Goal: Task Accomplishment & Management: Use online tool/utility

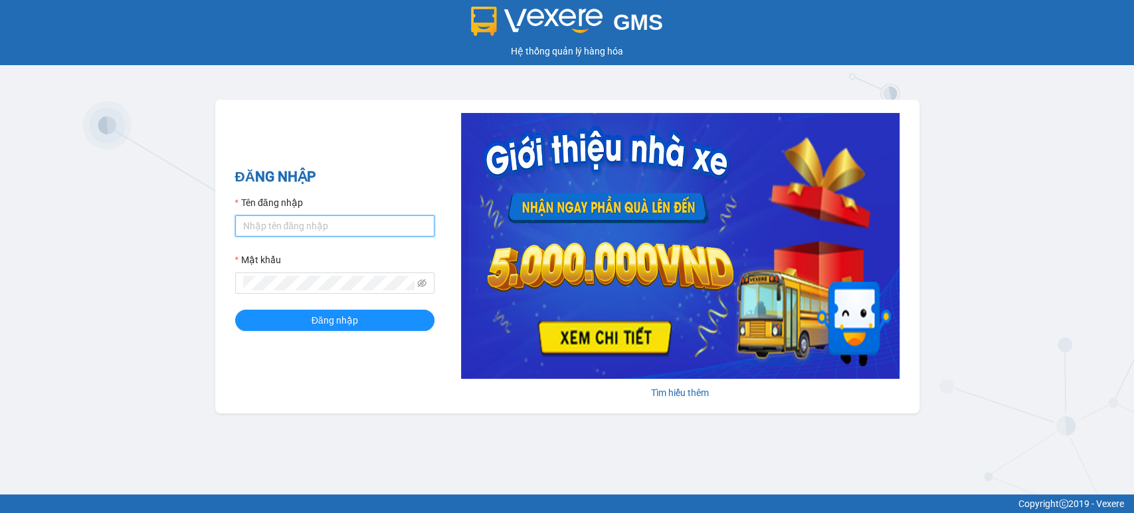
drag, startPoint x: 332, startPoint y: 217, endPoint x: 335, endPoint y: 207, distance: 11.0
click at [332, 218] on input "Tên đăng nhập" at bounding box center [334, 225] width 199 height 21
type input "trungg.tuantrung"
click at [354, 311] on button "Đăng nhập" at bounding box center [334, 319] width 199 height 21
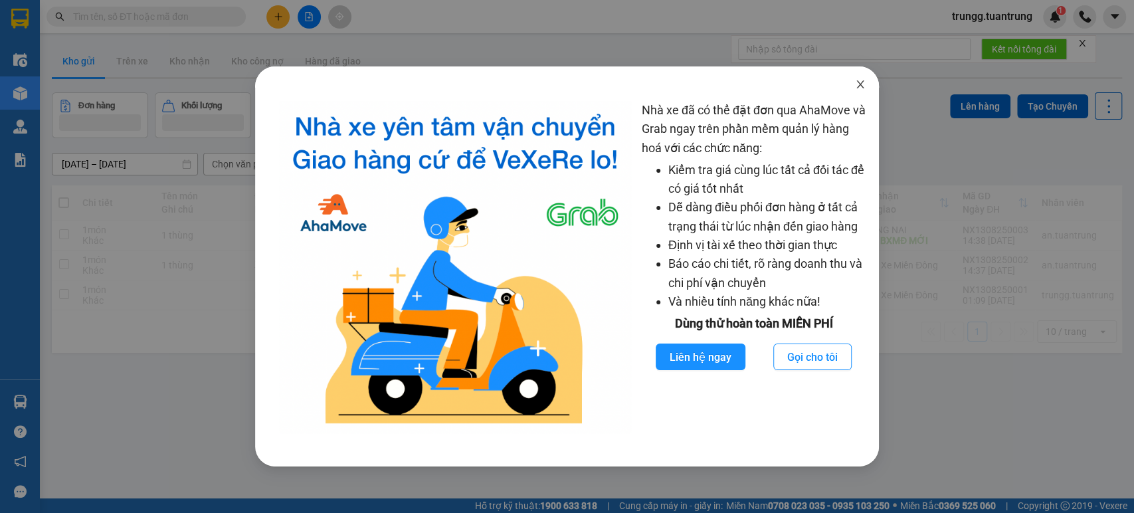
click at [855, 81] on icon "close" at bounding box center [860, 84] width 11 height 11
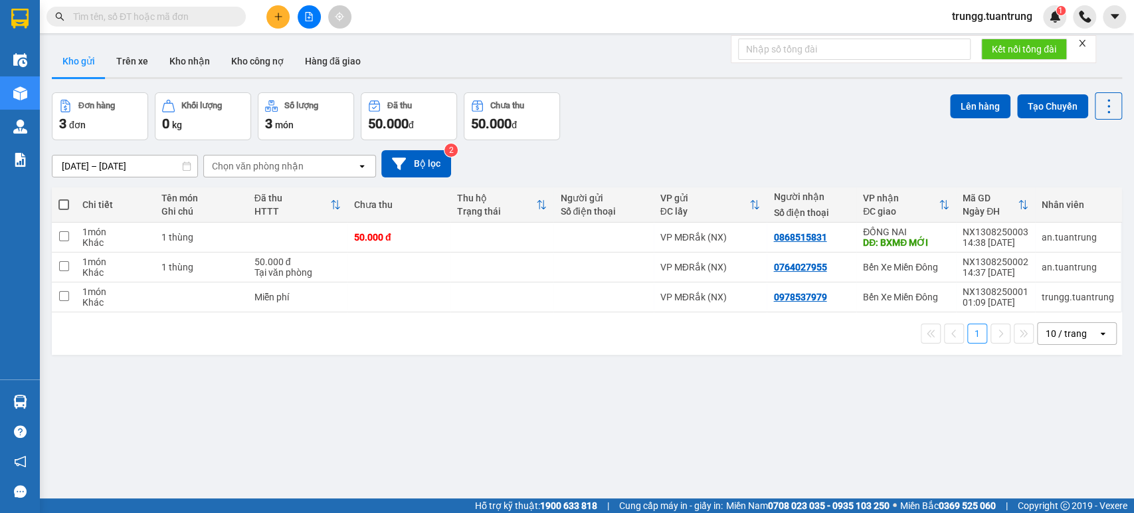
click at [325, 167] on div "Chọn văn phòng nhận" at bounding box center [280, 165] width 153 height 21
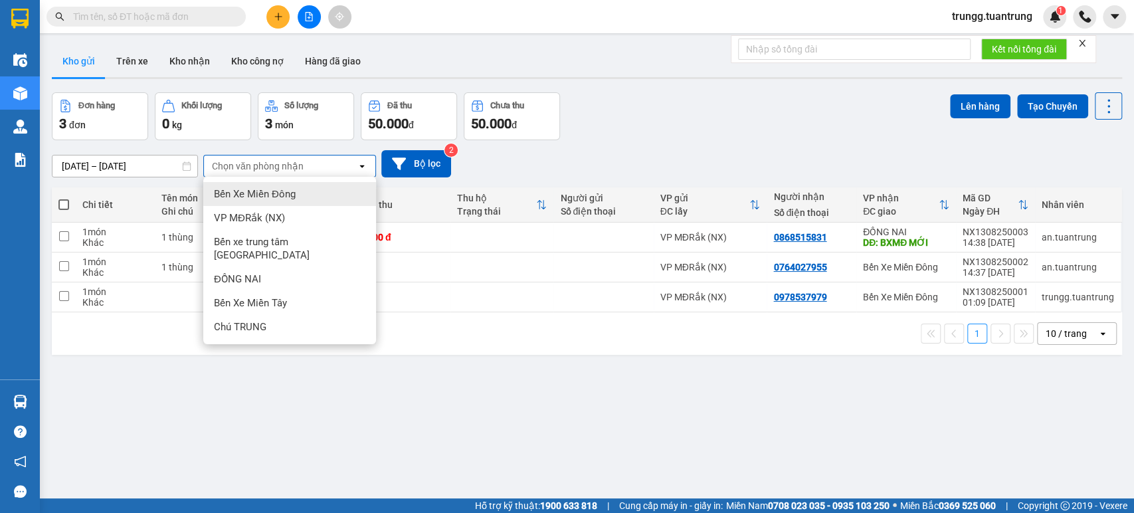
click at [325, 167] on div "Chọn văn phòng nhận" at bounding box center [280, 165] width 153 height 21
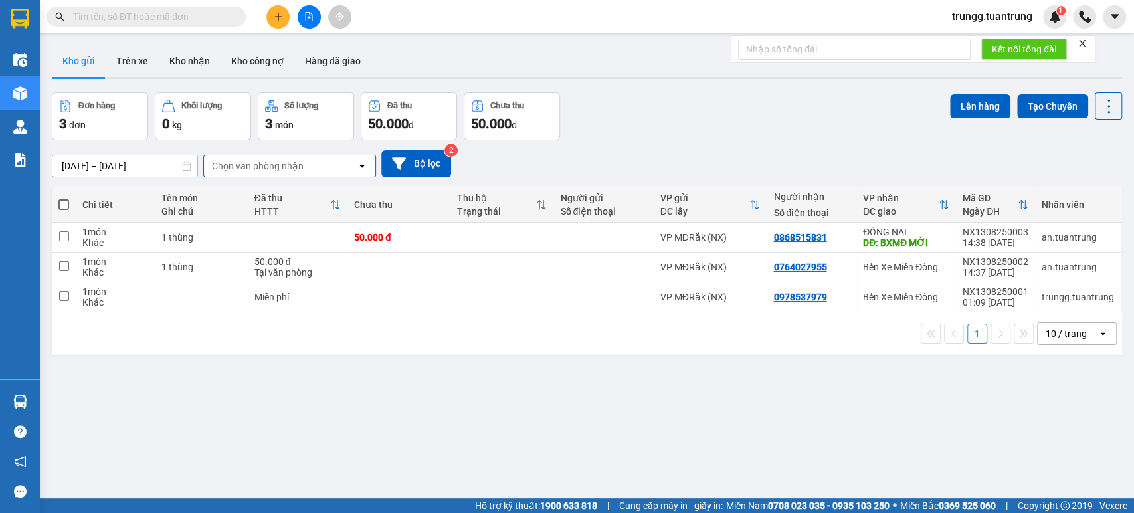
click at [325, 167] on div "Chọn văn phòng nhận" at bounding box center [280, 165] width 153 height 21
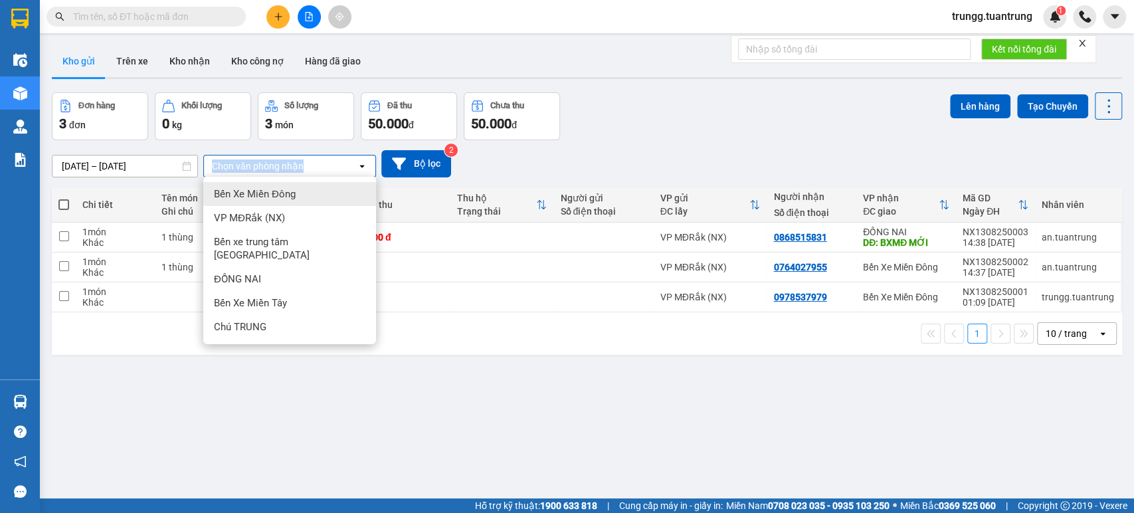
click at [325, 167] on div "Chọn văn phòng nhận" at bounding box center [280, 165] width 153 height 21
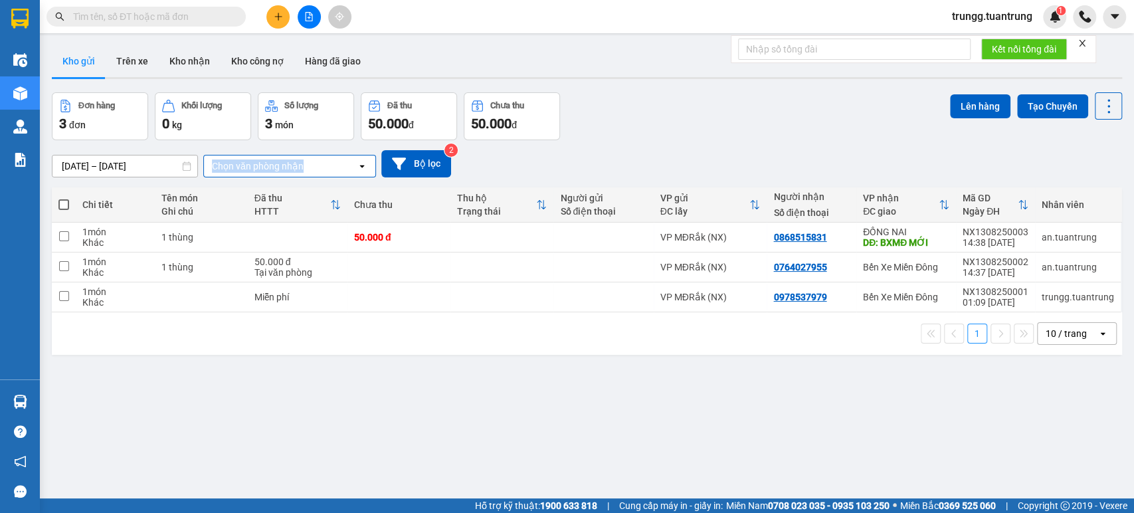
click at [325, 167] on div "Chọn văn phòng nhận" at bounding box center [280, 165] width 153 height 21
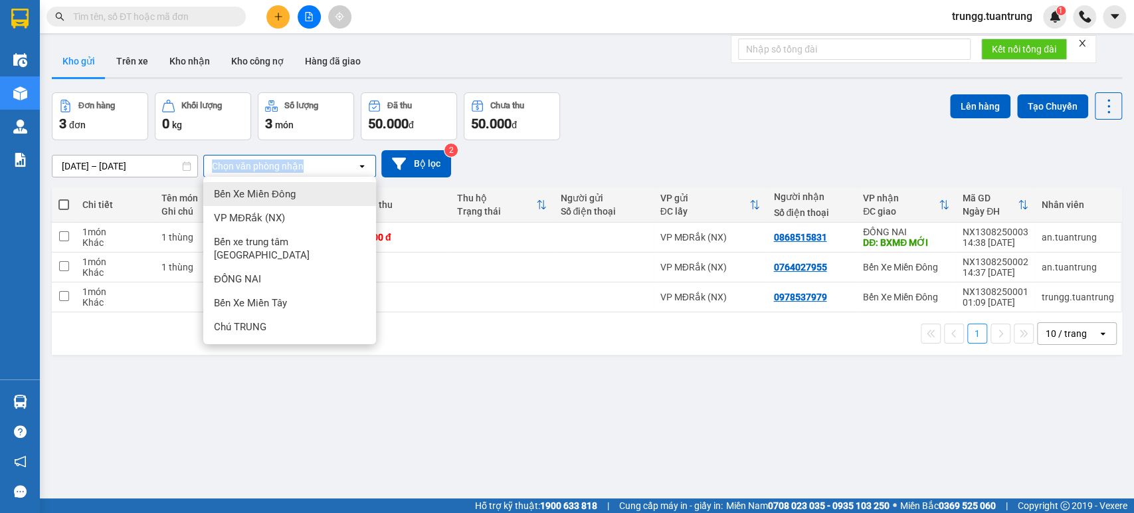
click at [325, 167] on div "Chọn văn phòng nhận" at bounding box center [280, 165] width 153 height 21
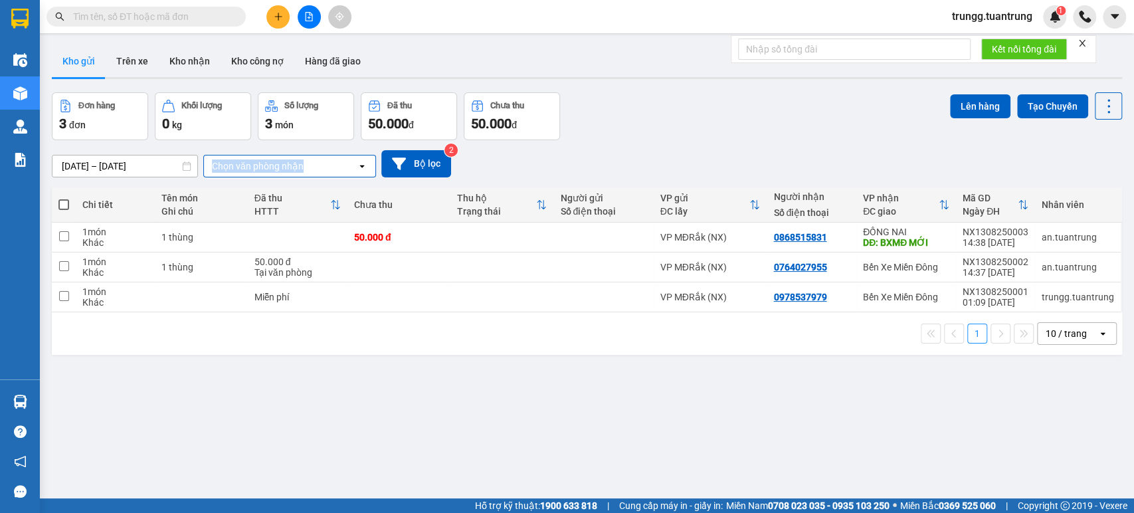
click at [325, 167] on div "Chọn văn phòng nhận" at bounding box center [280, 165] width 153 height 21
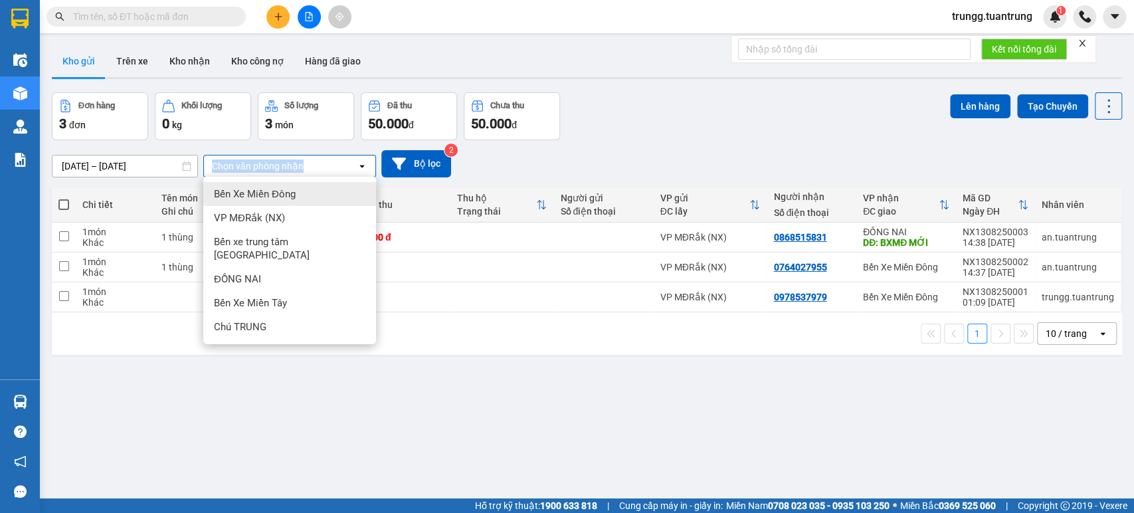
click at [325, 167] on div "Chọn văn phòng nhận" at bounding box center [280, 165] width 153 height 21
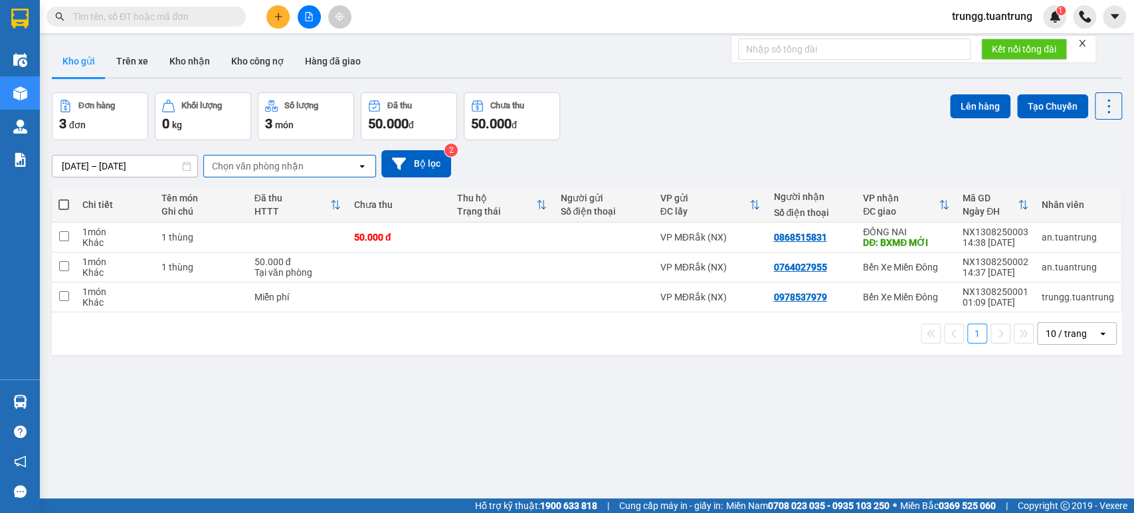
click at [325, 167] on div "Chọn văn phòng nhận" at bounding box center [280, 165] width 153 height 21
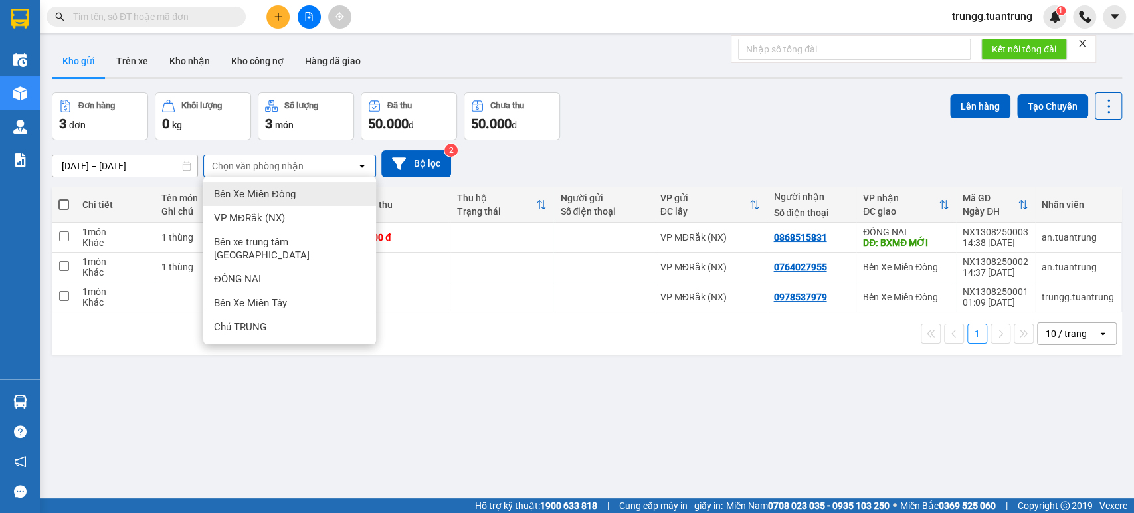
click at [325, 167] on div "Chọn văn phòng nhận" at bounding box center [280, 165] width 153 height 21
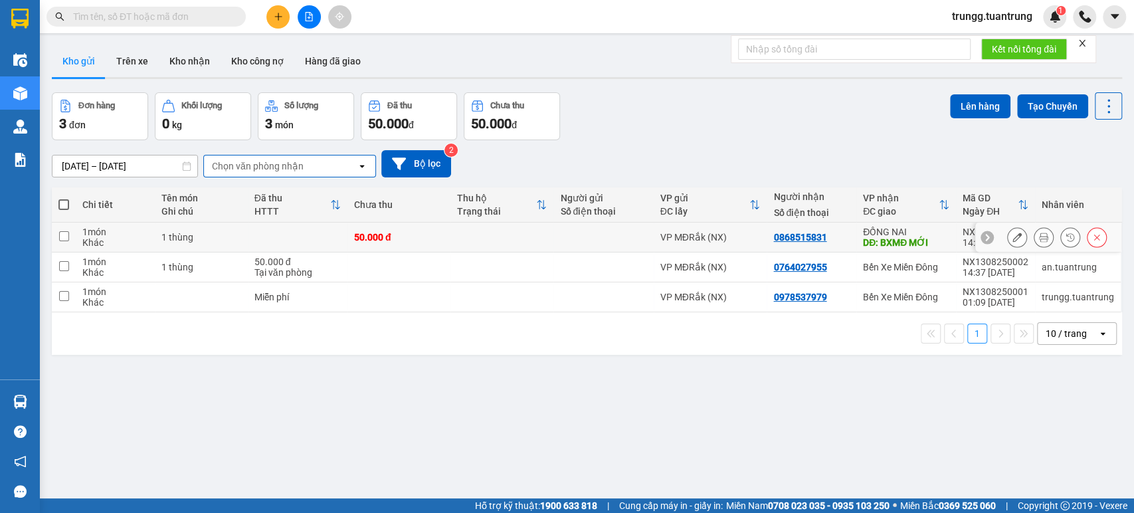
click at [482, 246] on td at bounding box center [501, 237] width 103 height 30
checkbox input "true"
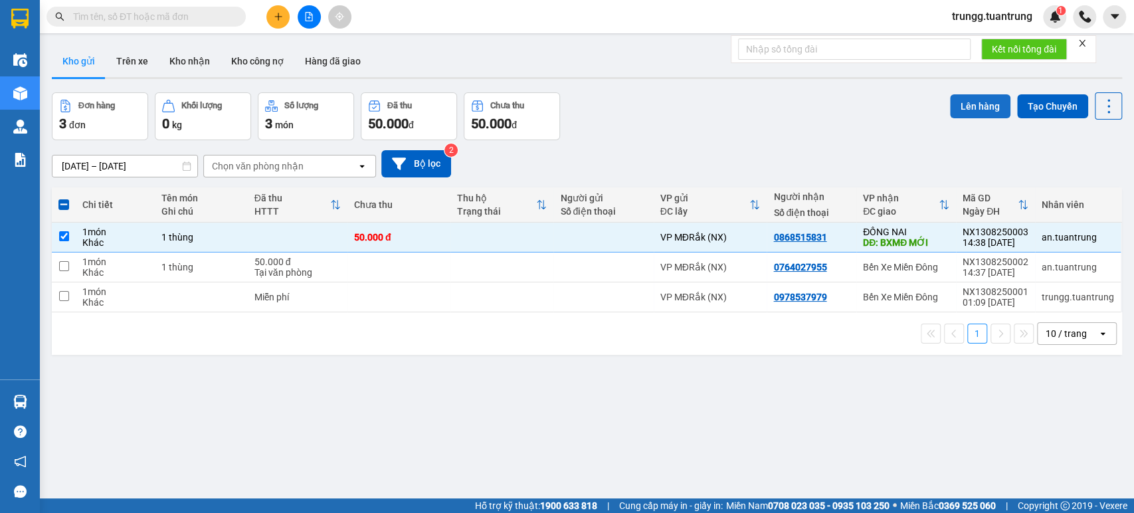
click at [964, 109] on button "Lên hàng" at bounding box center [980, 106] width 60 height 24
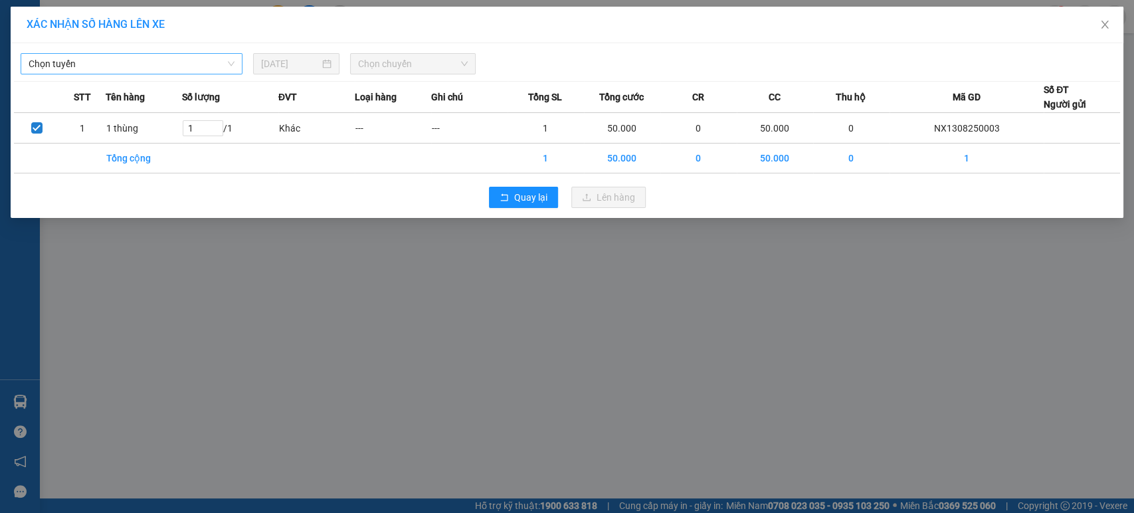
click at [197, 57] on span "Chọn tuyến" at bounding box center [132, 64] width 206 height 20
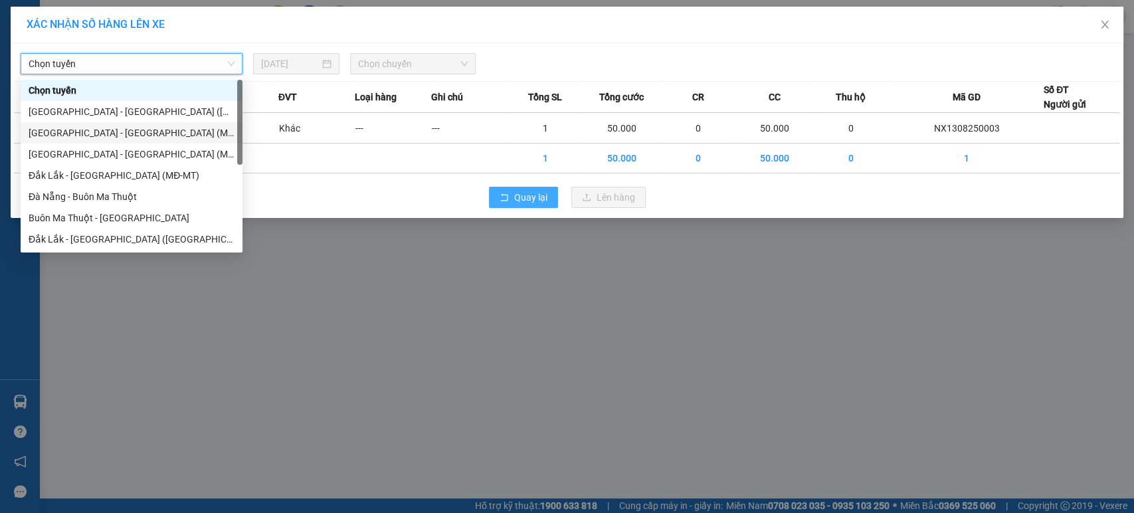
click at [517, 195] on span "Quay lại" at bounding box center [530, 197] width 33 height 15
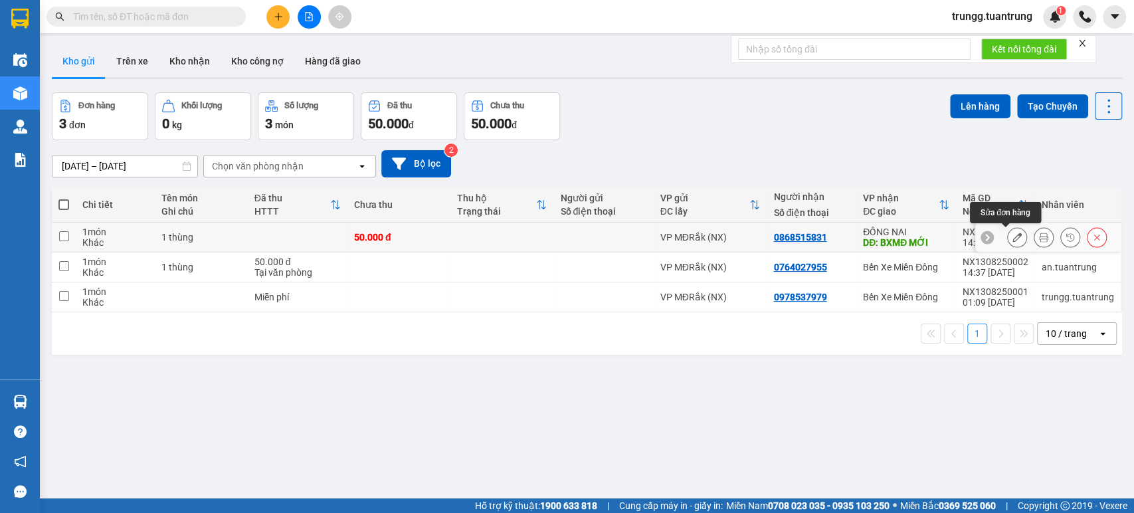
click at [1012, 235] on icon at bounding box center [1016, 236] width 9 height 9
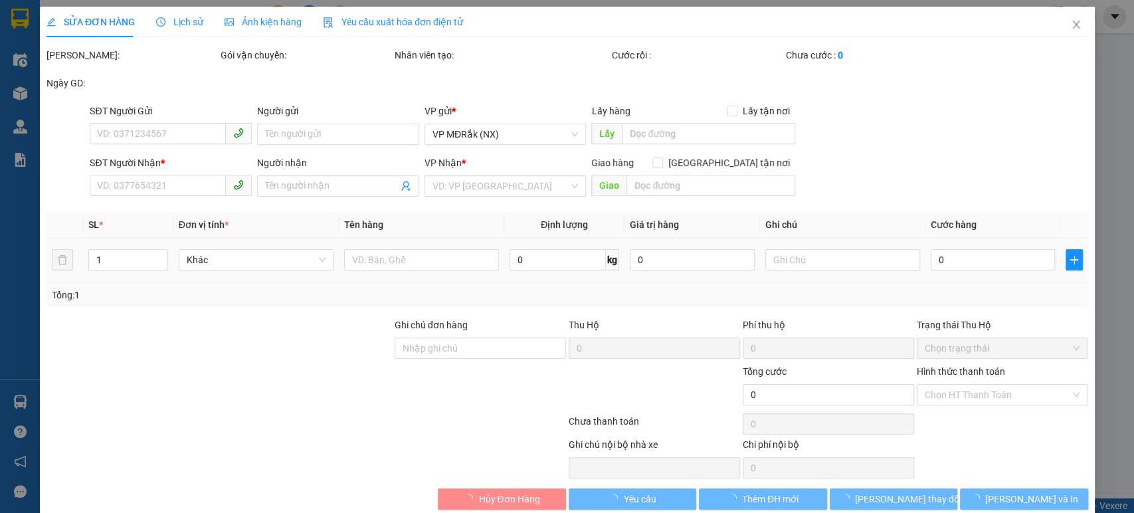
type input "0868515831"
type input "BXMĐ MỚI"
type input "50.000"
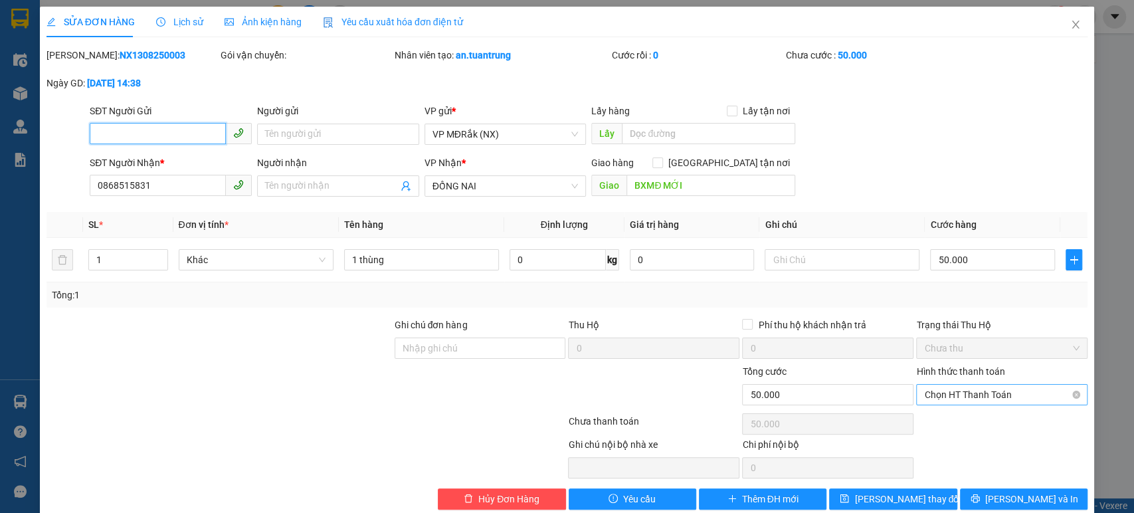
click at [983, 402] on span "Chọn HT Thanh Toán" at bounding box center [1001, 395] width 155 height 20
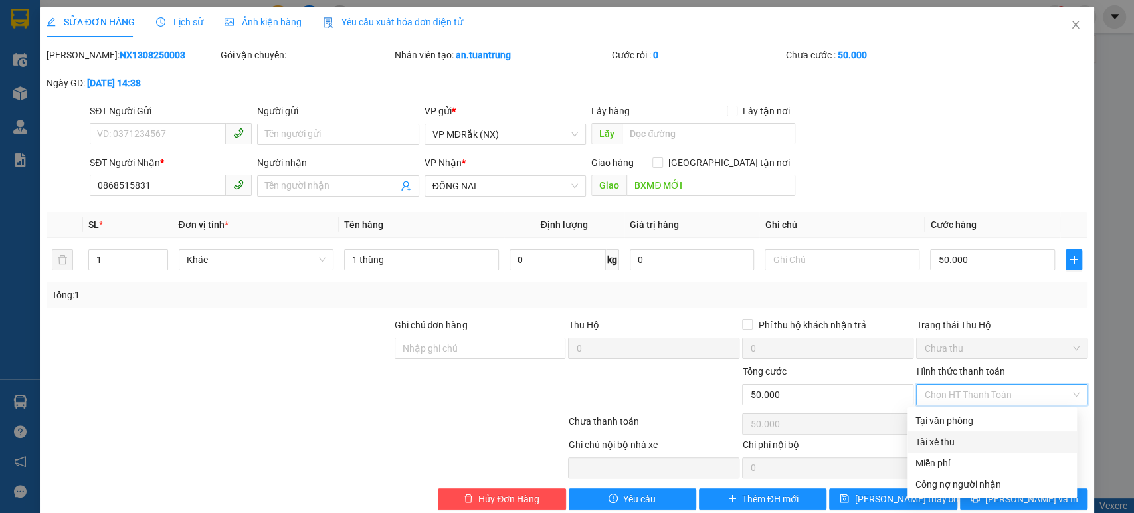
drag, startPoint x: 951, startPoint y: 441, endPoint x: 948, endPoint y: 452, distance: 11.8
click at [951, 442] on div "Tài xế thu" at bounding box center [991, 441] width 153 height 15
type input "0"
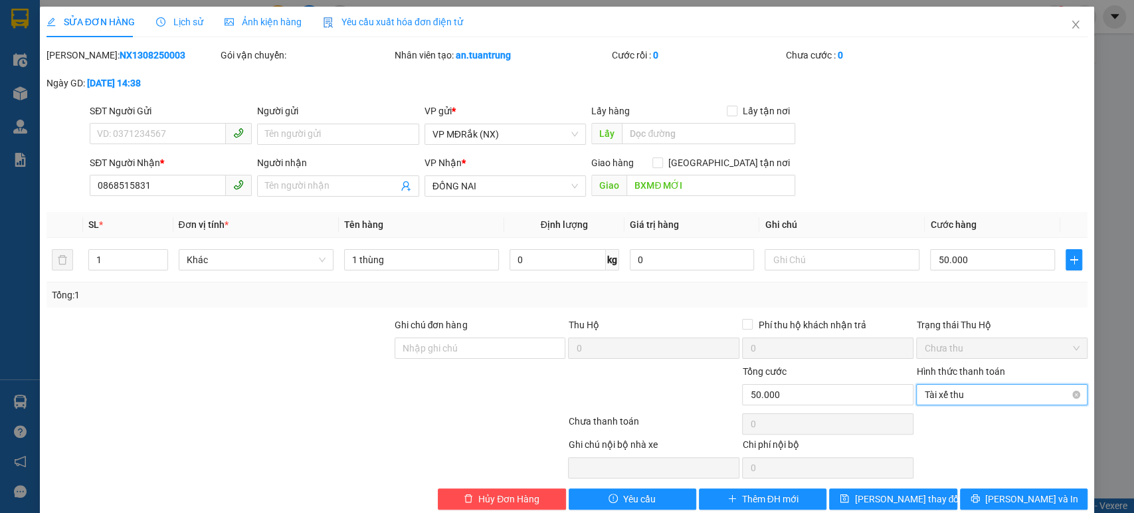
click at [978, 393] on span "Tài xế thu" at bounding box center [1001, 395] width 155 height 20
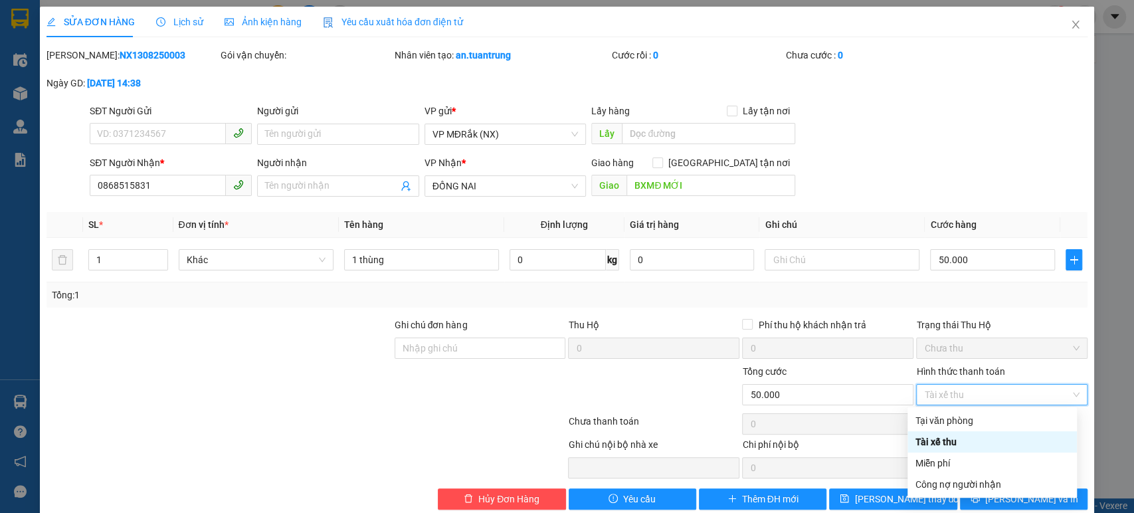
click at [944, 437] on div "Tài xế thu" at bounding box center [991, 441] width 153 height 15
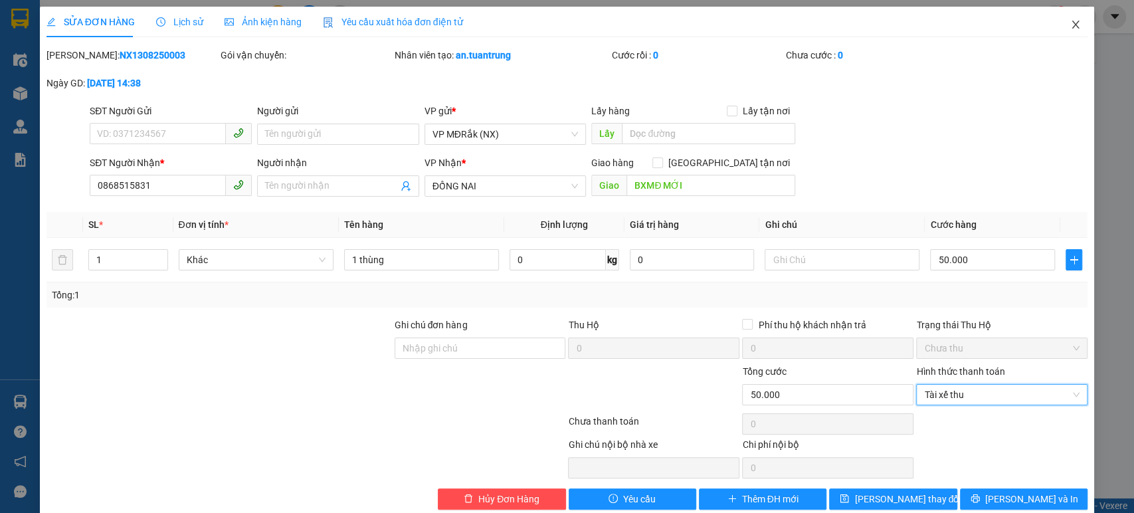
click at [1068, 19] on span "Close" at bounding box center [1075, 25] width 37 height 37
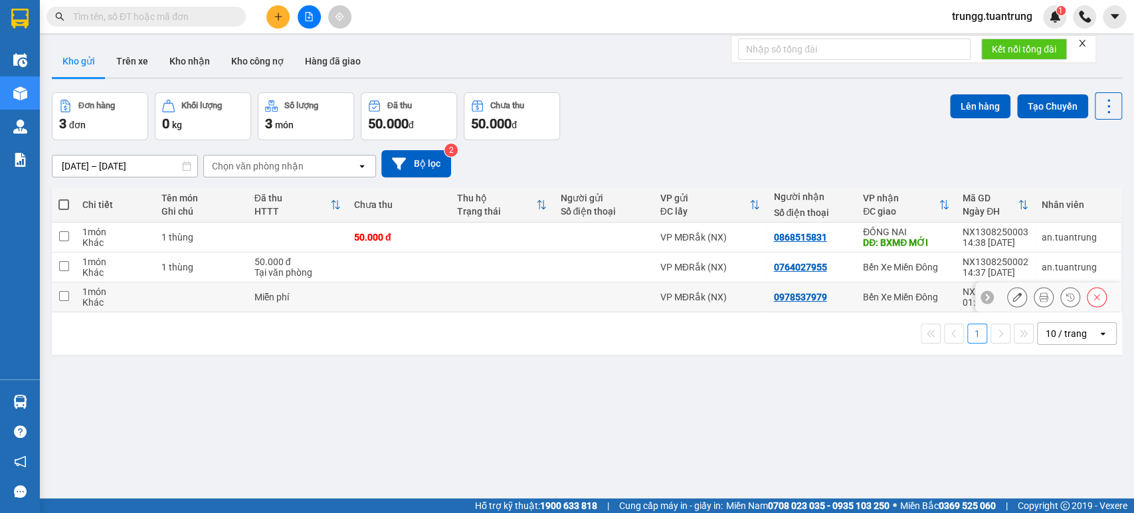
click at [276, 298] on div "Miễn phí" at bounding box center [297, 297] width 86 height 11
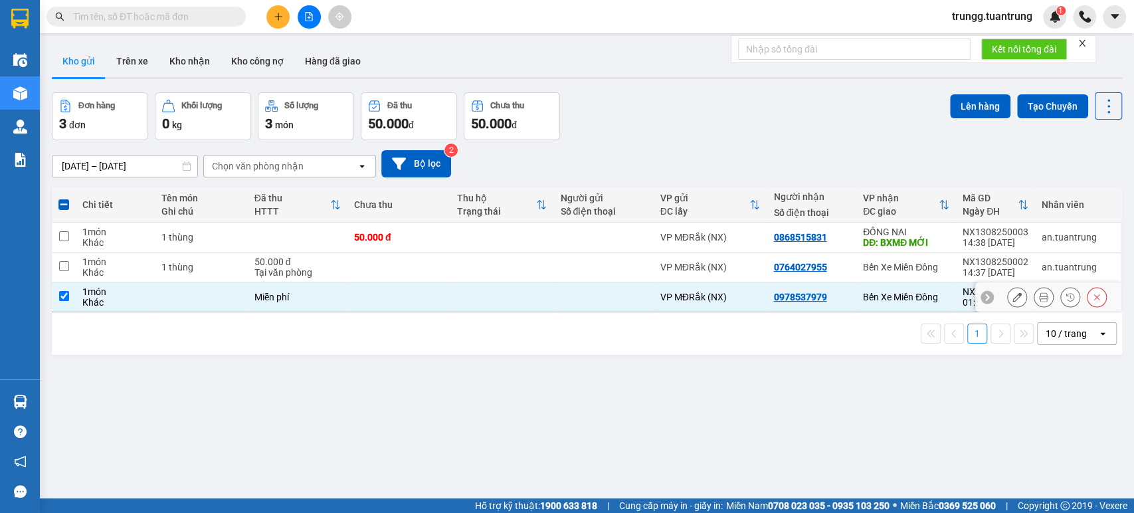
click at [276, 298] on div "Miễn phí" at bounding box center [297, 297] width 86 height 11
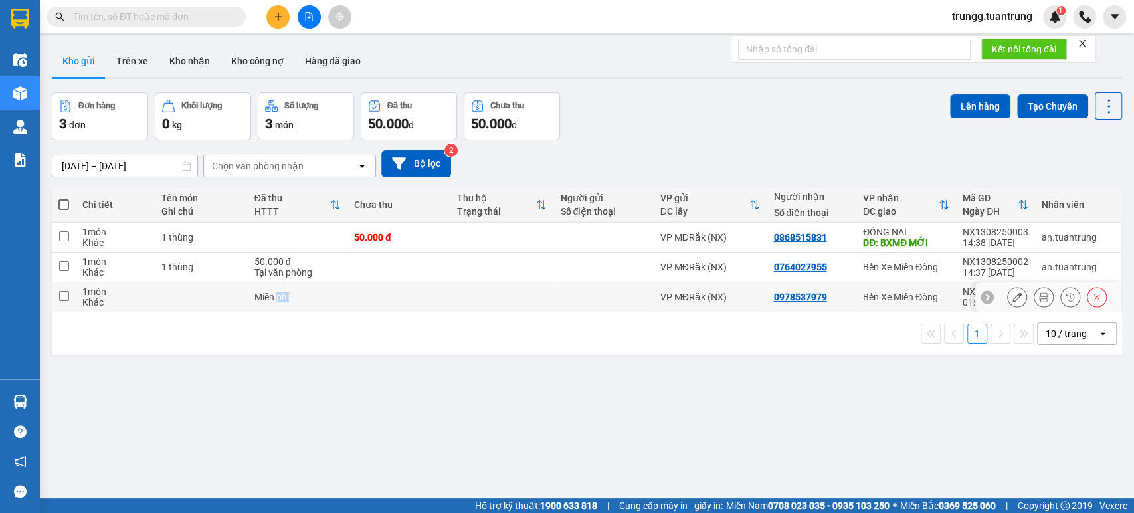
click at [276, 298] on div "Miễn phí" at bounding box center [297, 297] width 86 height 11
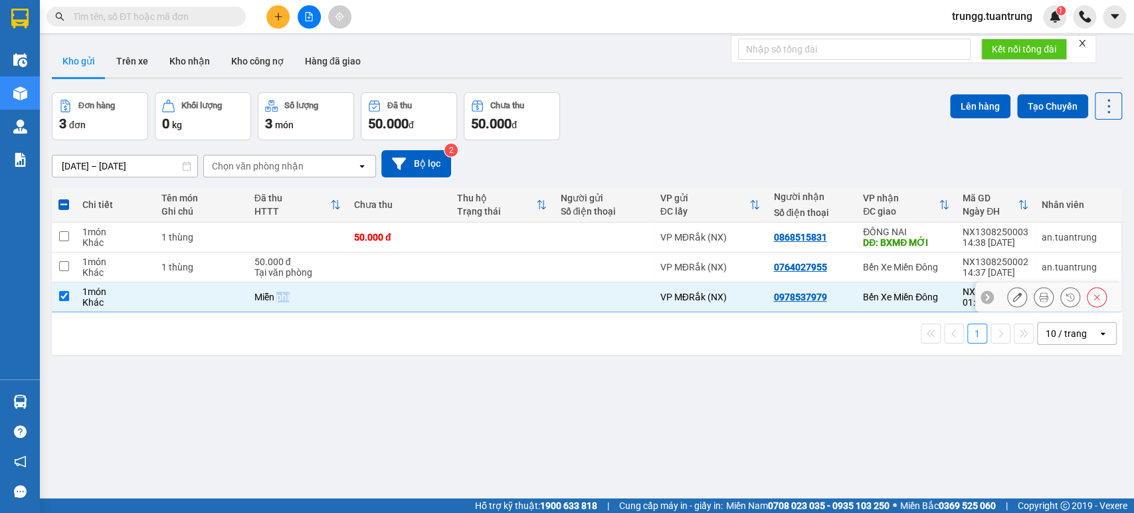
drag, startPoint x: 314, startPoint y: 303, endPoint x: 255, endPoint y: 303, distance: 59.1
click at [313, 303] on td "Miễn phí" at bounding box center [298, 297] width 100 height 30
checkbox input "false"
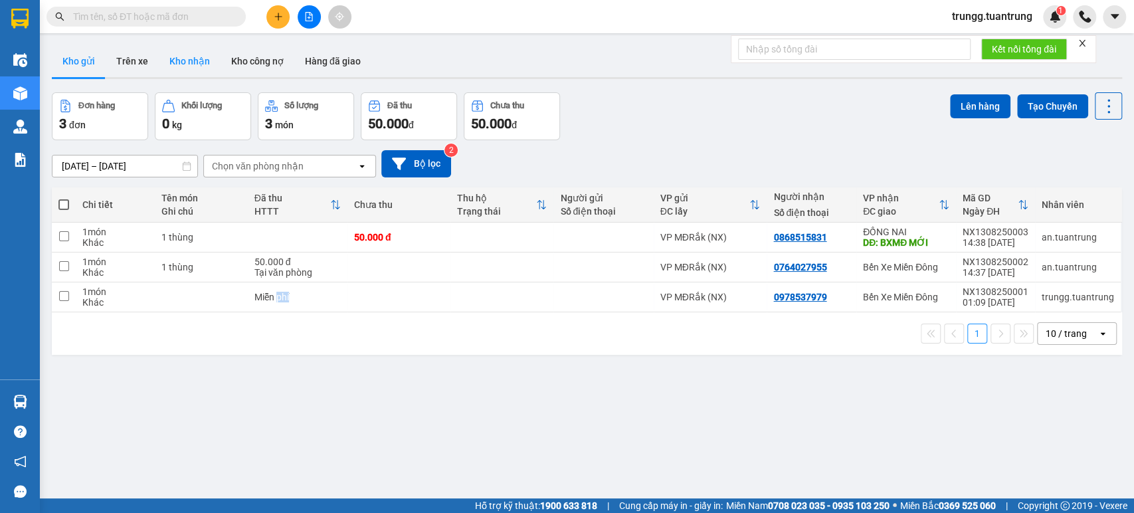
click at [177, 62] on button "Kho nhận" at bounding box center [190, 61] width 62 height 32
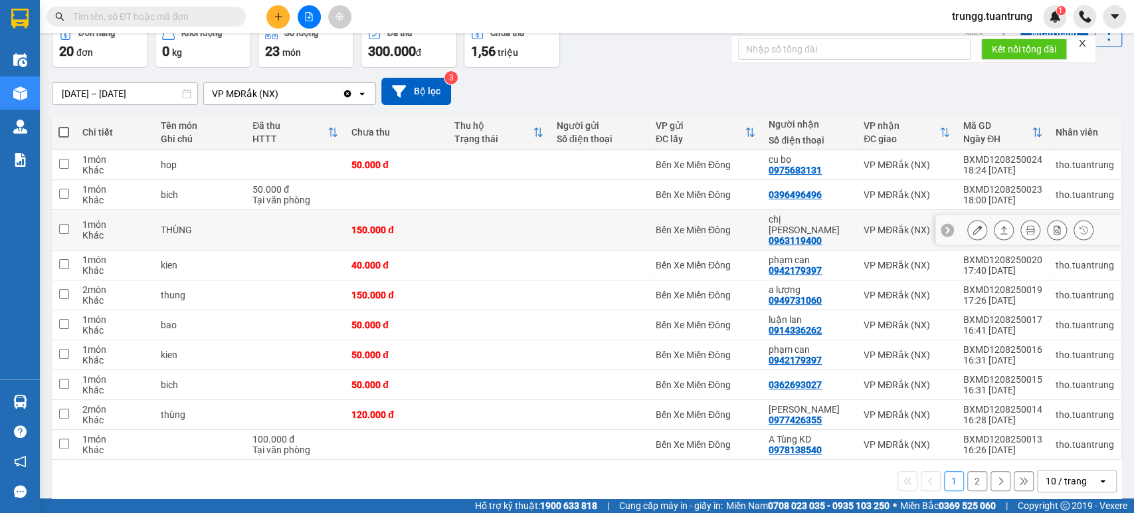
scroll to position [76, 0]
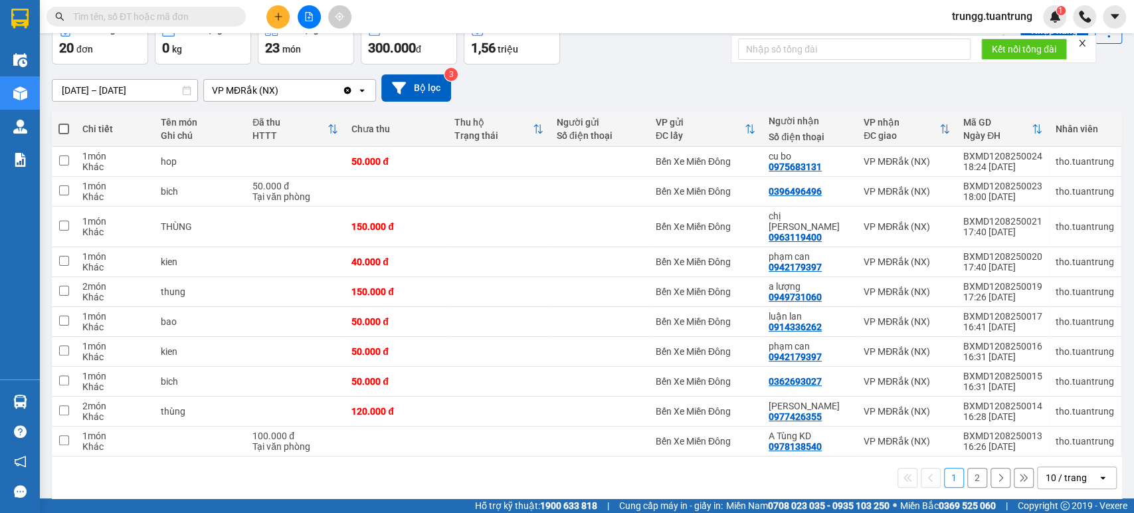
drag, startPoint x: 972, startPoint y: 469, endPoint x: 965, endPoint y: 468, distance: 7.3
click at [972, 468] on button "2" at bounding box center [977, 478] width 20 height 20
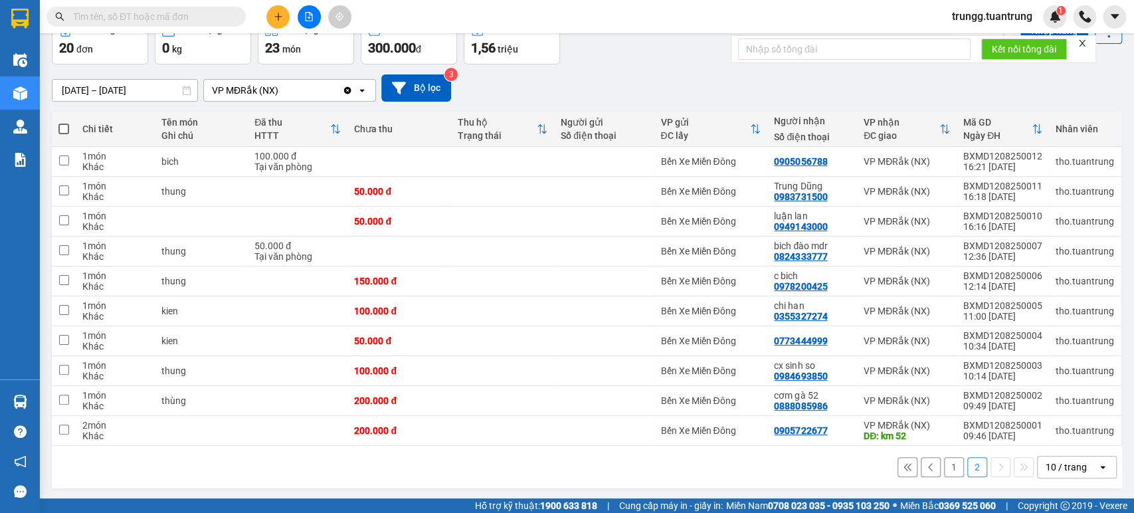
drag, startPoint x: 948, startPoint y: 472, endPoint x: 878, endPoint y: 428, distance: 82.9
click at [948, 472] on button "1" at bounding box center [954, 467] width 20 height 20
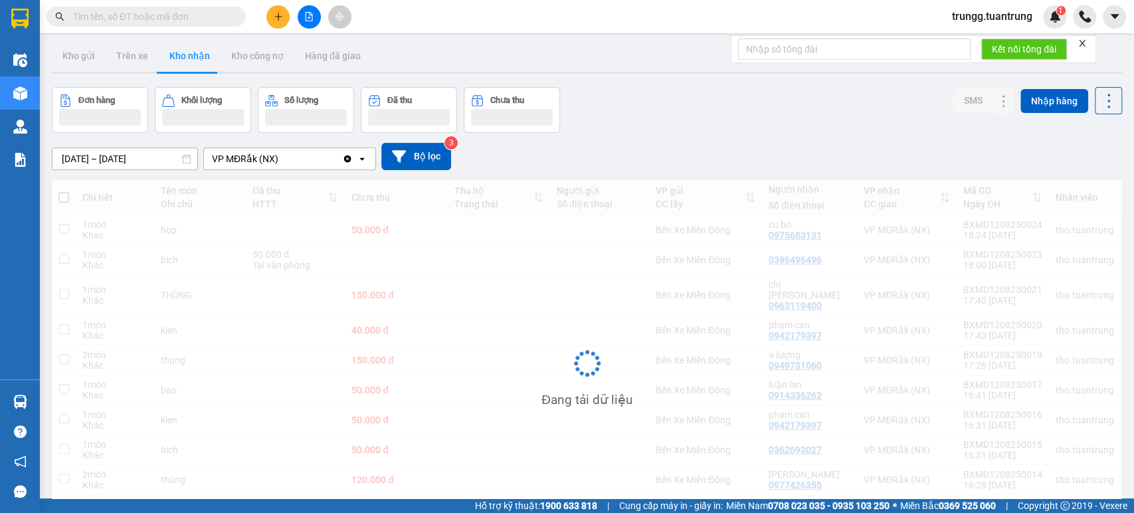
scroll to position [0, 0]
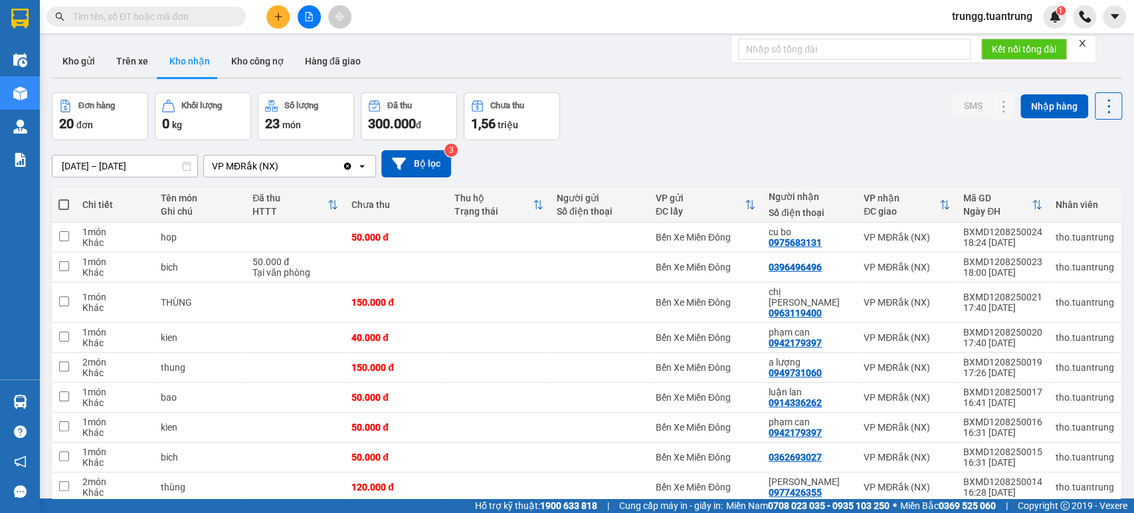
click at [359, 169] on icon "open" at bounding box center [362, 166] width 11 height 11
click at [319, 196] on div "VP MĐRắk (NX)" at bounding box center [289, 194] width 173 height 24
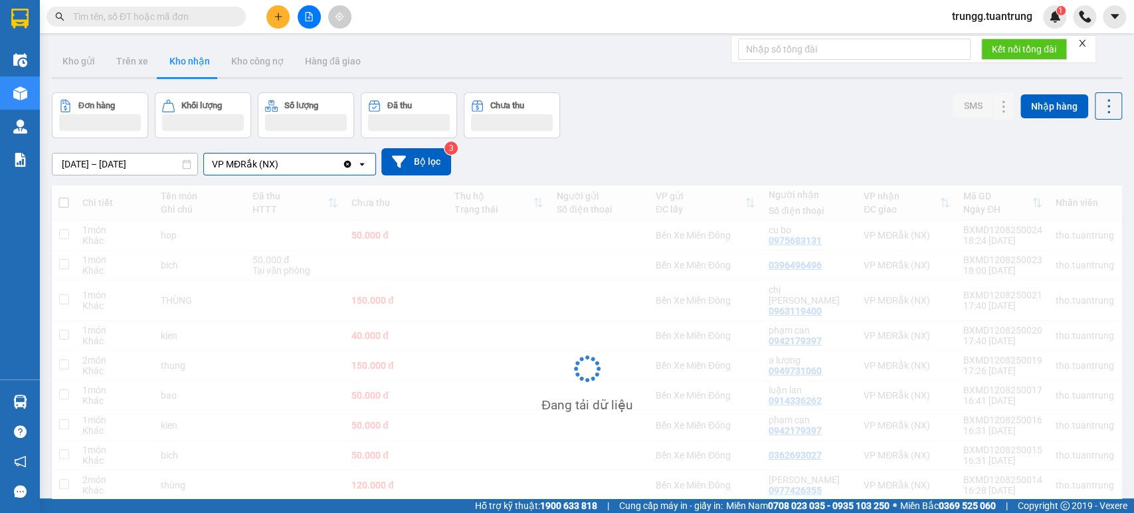
click at [314, 159] on div "VP MĐRắk (NX)" at bounding box center [273, 163] width 138 height 21
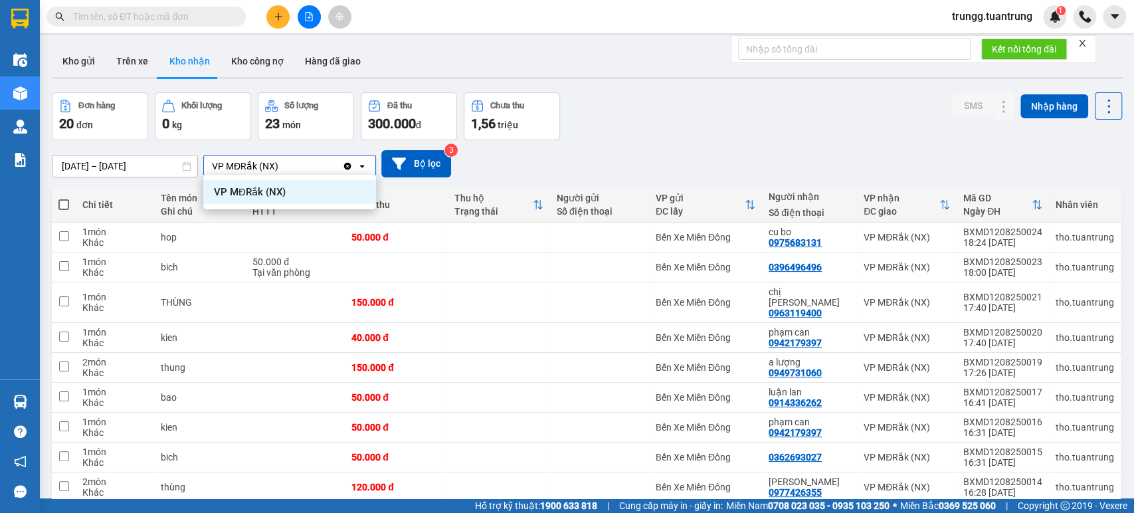
click at [351, 163] on icon "Clear value" at bounding box center [347, 166] width 11 height 11
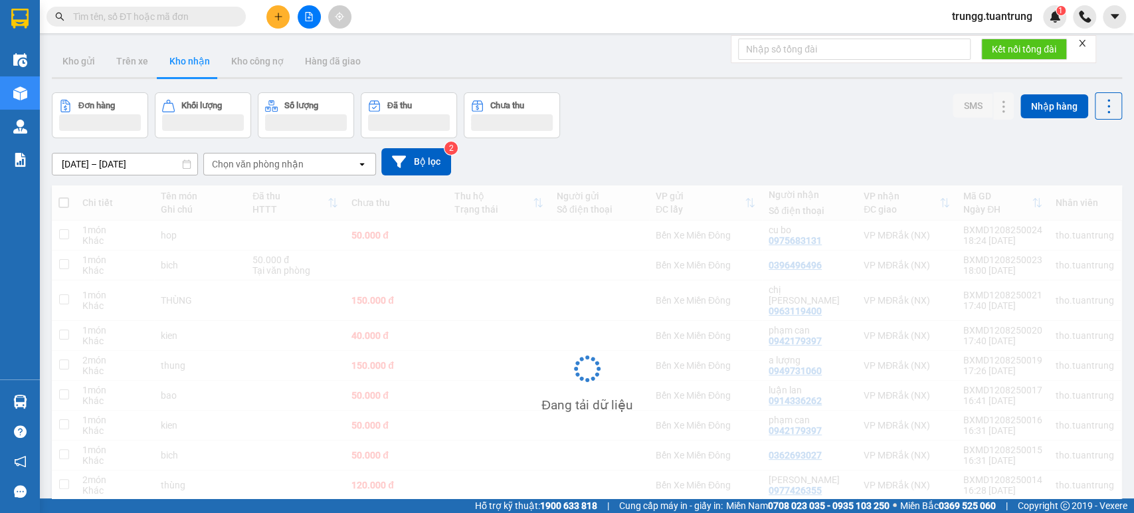
click at [329, 170] on div "Chọn văn phòng nhận" at bounding box center [280, 163] width 153 height 21
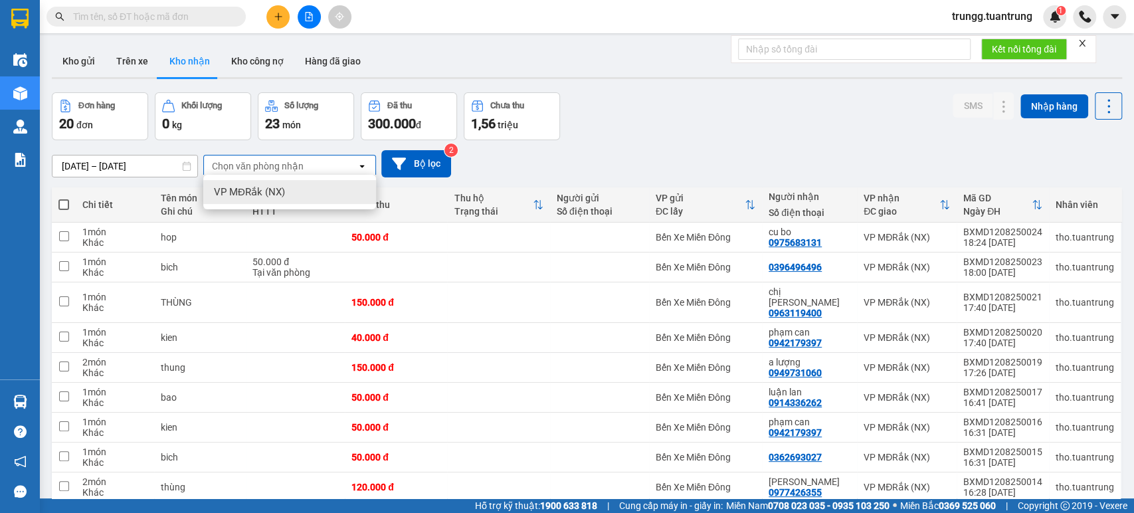
click at [274, 189] on span "VP MĐRắk (NX)" at bounding box center [249, 191] width 71 height 13
click at [280, 160] on input "Selected VP MĐRắk (NX)." at bounding box center [280, 165] width 1 height 13
drag, startPoint x: 275, startPoint y: 193, endPoint x: 257, endPoint y: 161, distance: 36.6
click at [274, 194] on span "VP MĐRắk (NX)" at bounding box center [250, 193] width 72 height 13
click at [75, 66] on button "Kho gửi" at bounding box center [79, 61] width 54 height 32
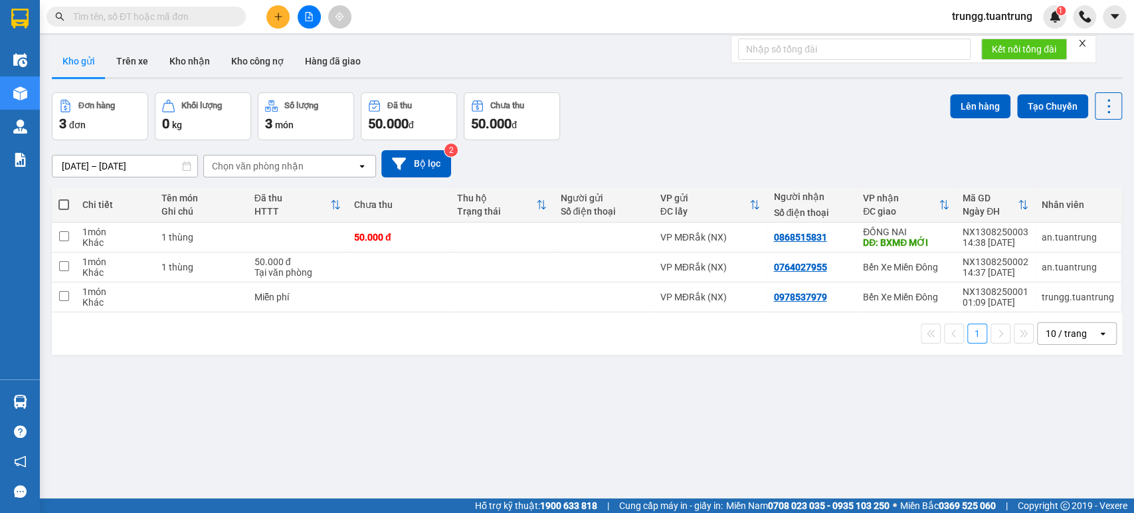
click at [282, 162] on div "Chọn văn phòng nhận" at bounding box center [258, 165] width 92 height 13
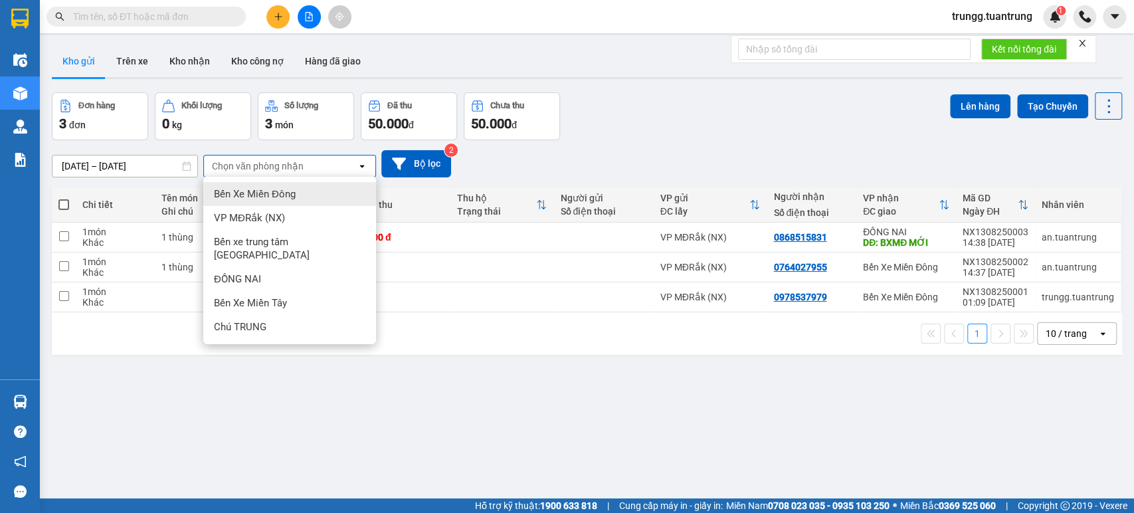
click at [276, 197] on span "Bến Xe Miền Đông" at bounding box center [255, 193] width 82 height 13
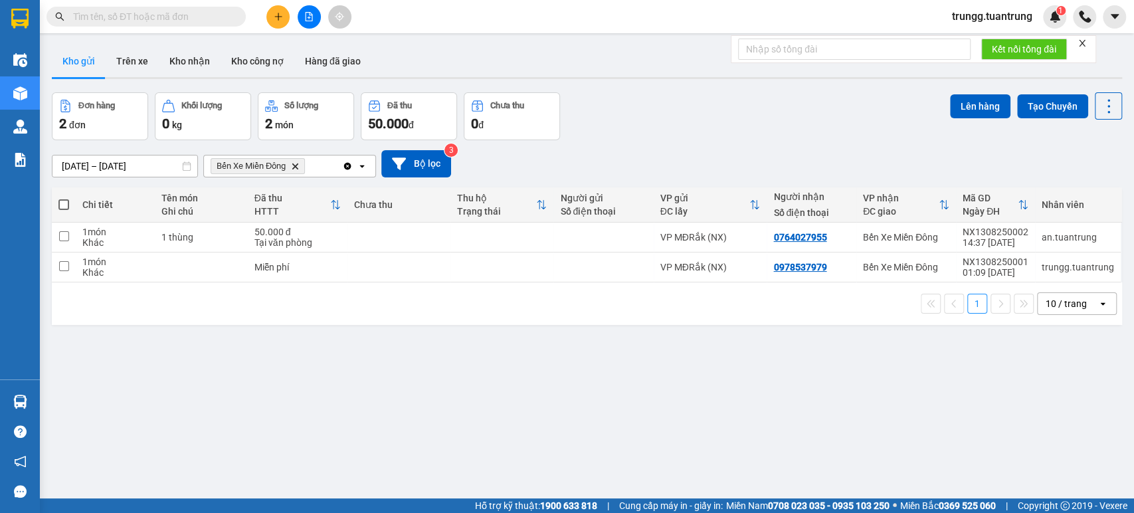
click at [282, 163] on span "Bến Xe Miền Đông" at bounding box center [251, 166] width 69 height 11
click at [293, 163] on icon "Bến Xe Miền Đông, close by backspace" at bounding box center [295, 166] width 6 height 6
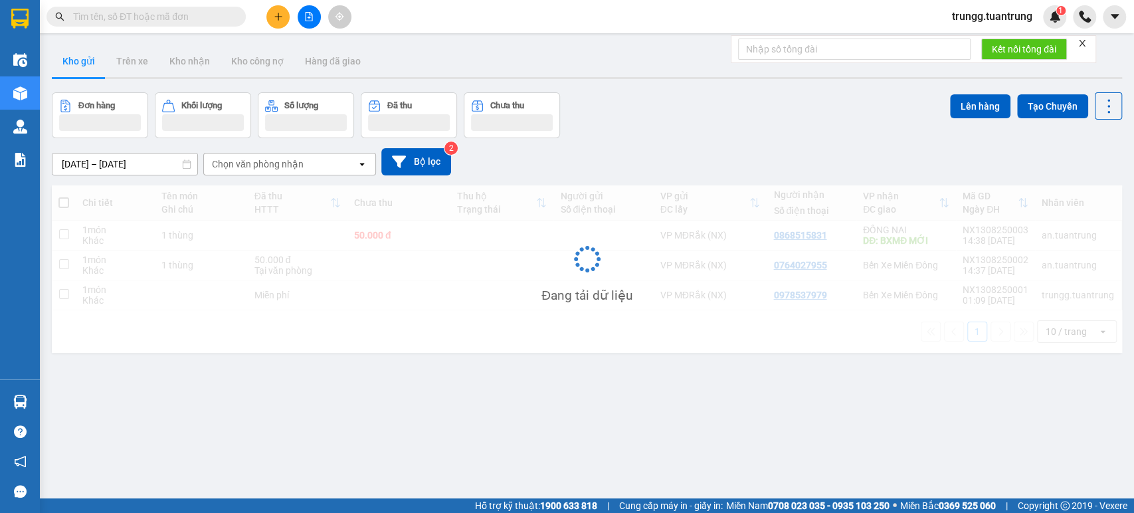
click at [293, 163] on div "Chọn văn phòng nhận" at bounding box center [258, 163] width 92 height 13
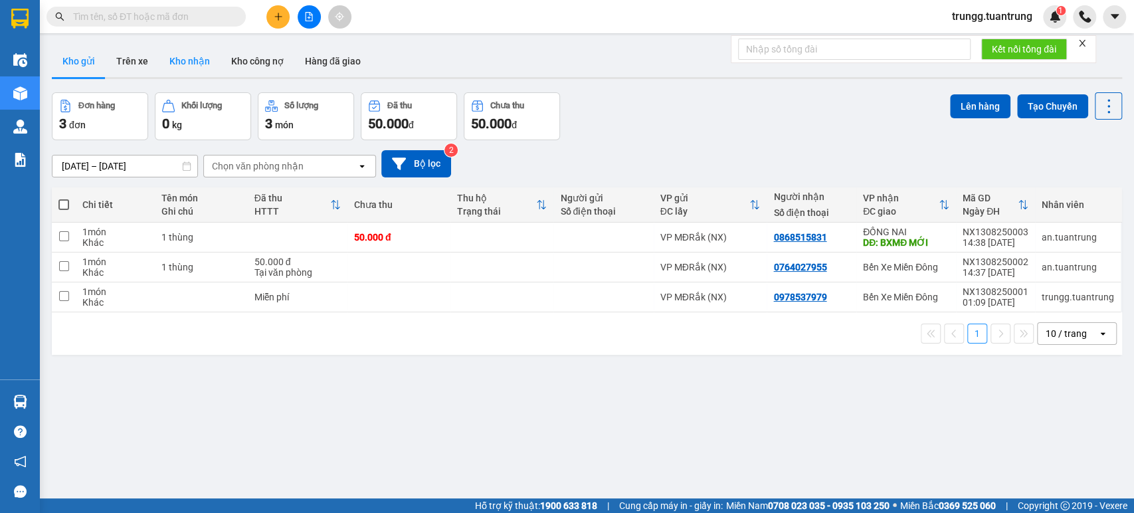
click at [185, 70] on button "Kho nhận" at bounding box center [190, 61] width 62 height 32
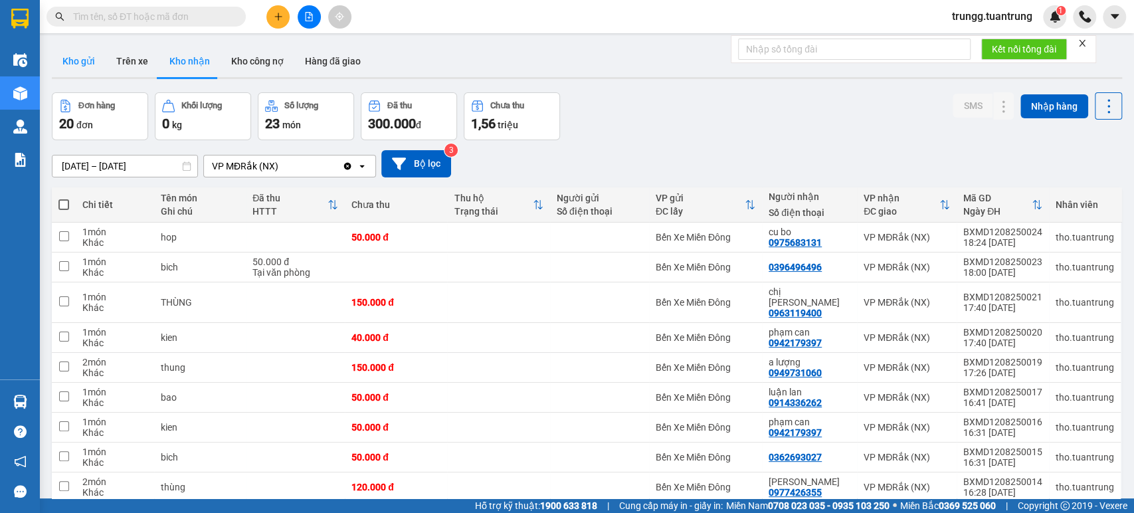
click at [76, 64] on button "Kho gửi" at bounding box center [79, 61] width 54 height 32
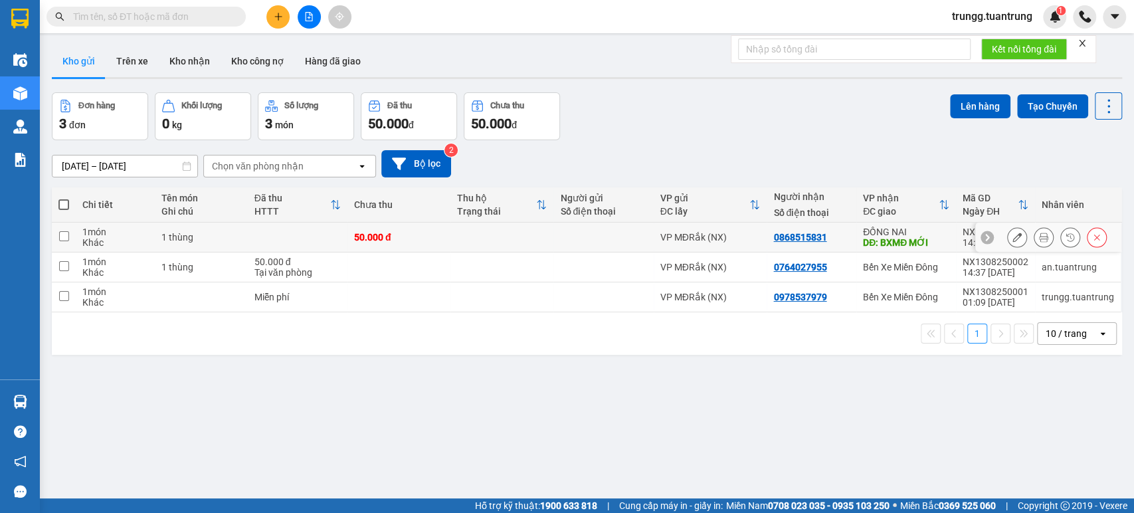
click at [57, 238] on td at bounding box center [64, 237] width 24 height 30
checkbox input "true"
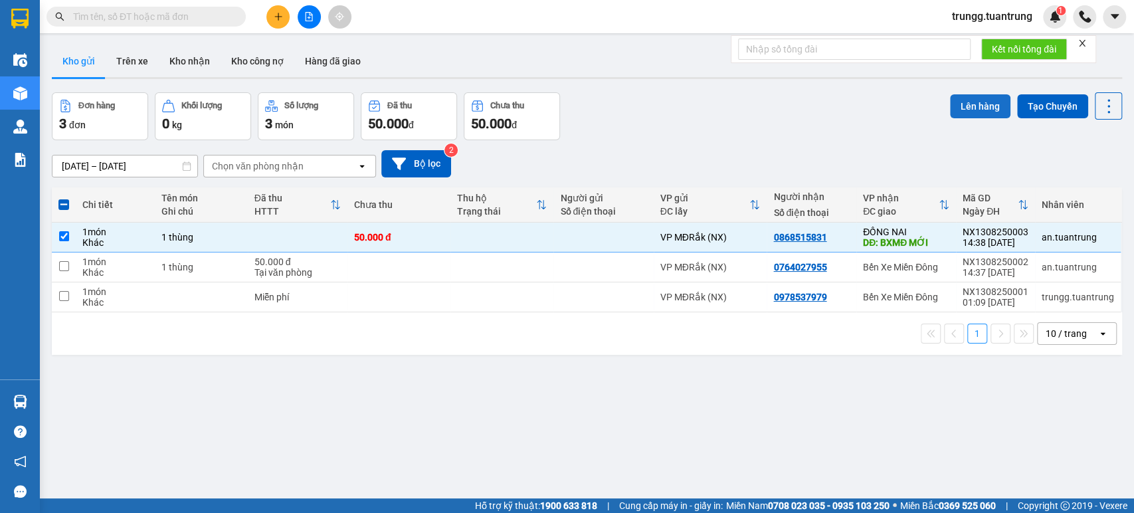
click at [958, 108] on button "Lên hàng" at bounding box center [980, 106] width 60 height 24
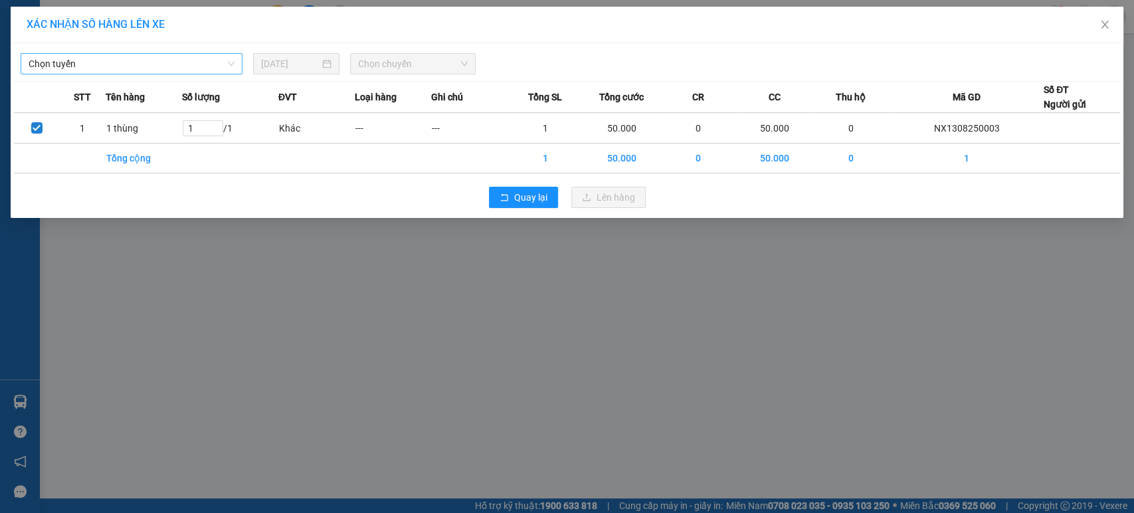
click at [203, 70] on span "Chọn tuyến" at bounding box center [132, 64] width 206 height 20
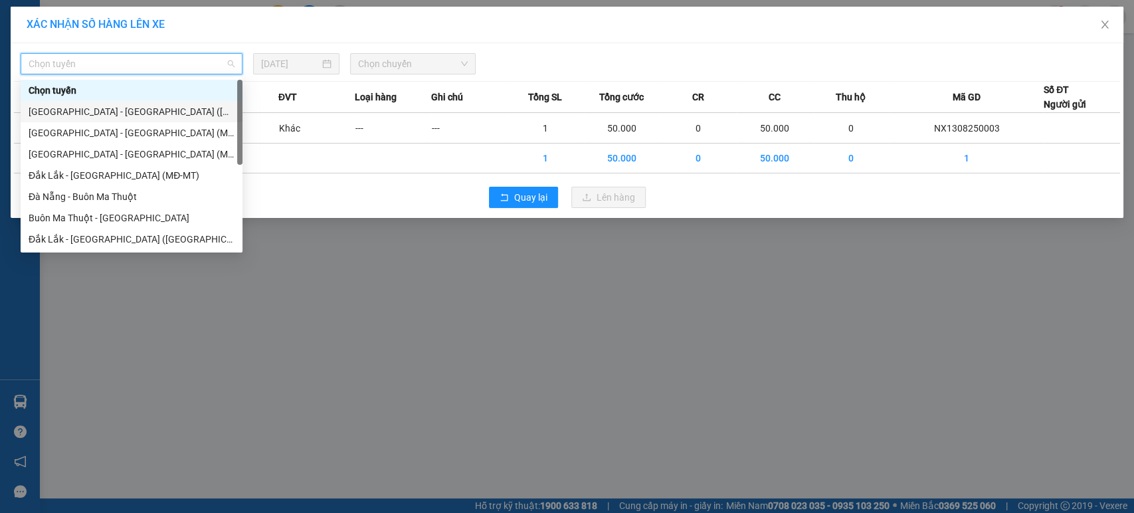
click at [108, 113] on div "[GEOGRAPHIC_DATA] - [GEOGRAPHIC_DATA] ([GEOGRAPHIC_DATA])" at bounding box center [132, 111] width 206 height 15
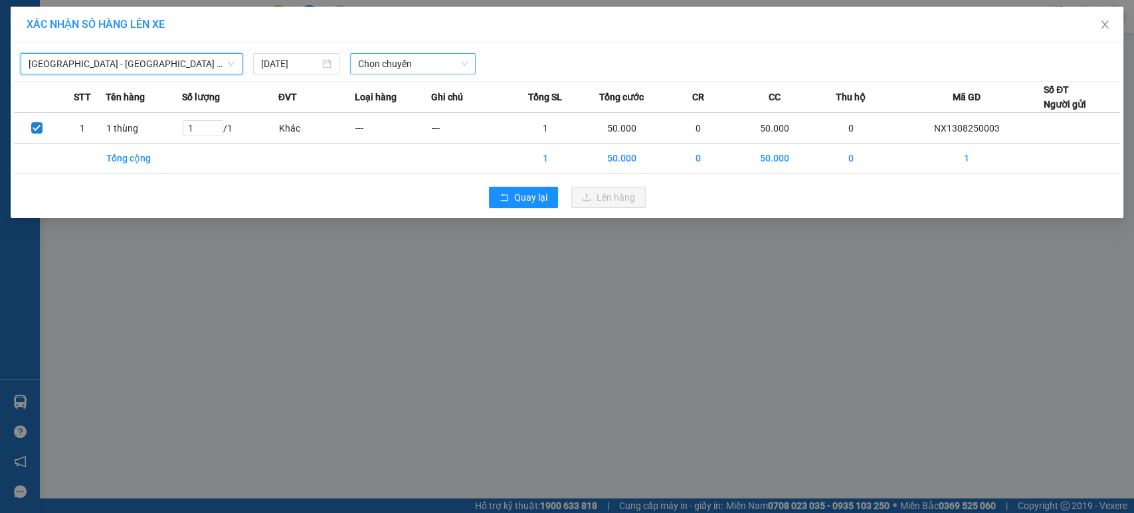
click at [408, 68] on span "Chọn chuyến" at bounding box center [412, 64] width 109 height 20
drag, startPoint x: 408, startPoint y: 62, endPoint x: 255, endPoint y: 64, distance: 153.4
click at [408, 62] on span "Chọn chuyến" at bounding box center [412, 64] width 109 height 20
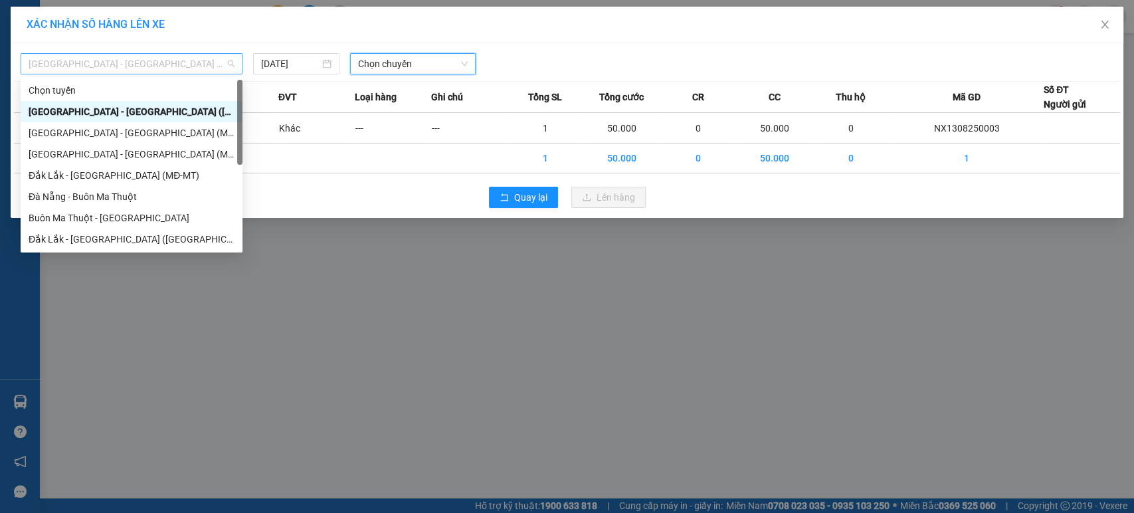
click at [167, 68] on span "[GEOGRAPHIC_DATA] - [GEOGRAPHIC_DATA] ([GEOGRAPHIC_DATA])" at bounding box center [132, 64] width 206 height 20
click at [142, 110] on div "[GEOGRAPHIC_DATA] - [GEOGRAPHIC_DATA] ([GEOGRAPHIC_DATA])" at bounding box center [132, 111] width 206 height 15
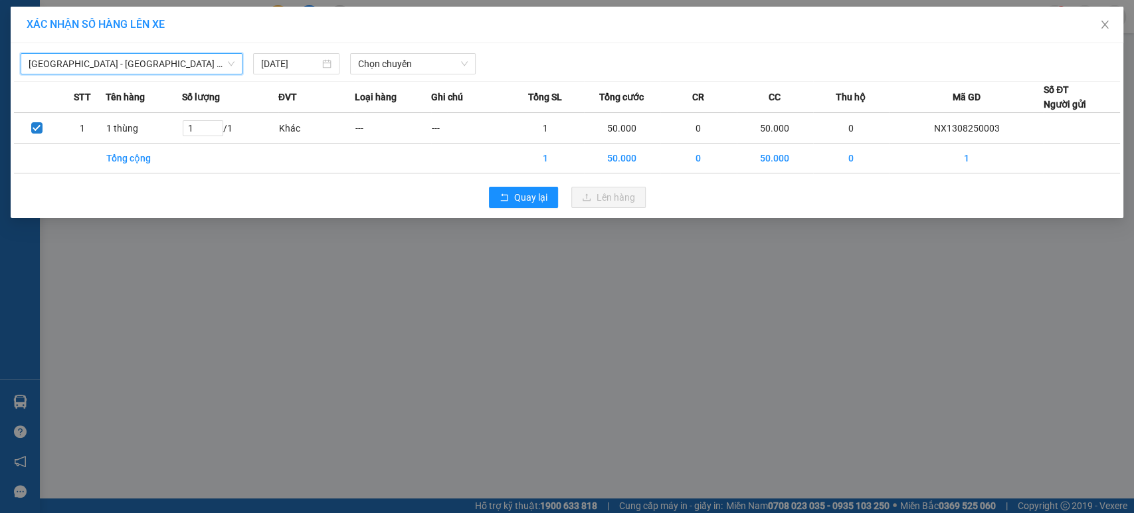
click at [159, 68] on span "[GEOGRAPHIC_DATA] - [GEOGRAPHIC_DATA] ([GEOGRAPHIC_DATA])" at bounding box center [132, 64] width 206 height 20
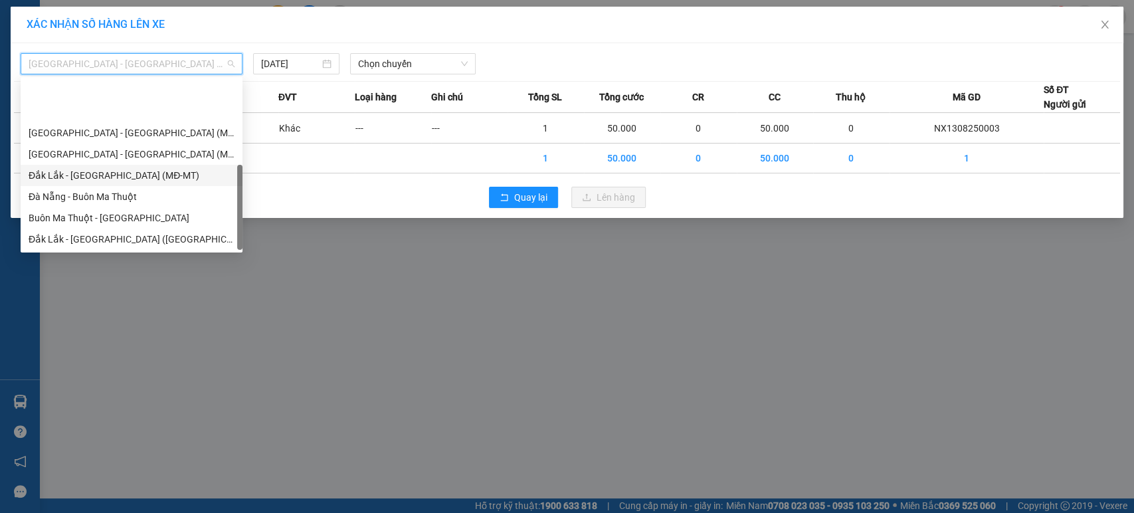
scroll to position [64, 0]
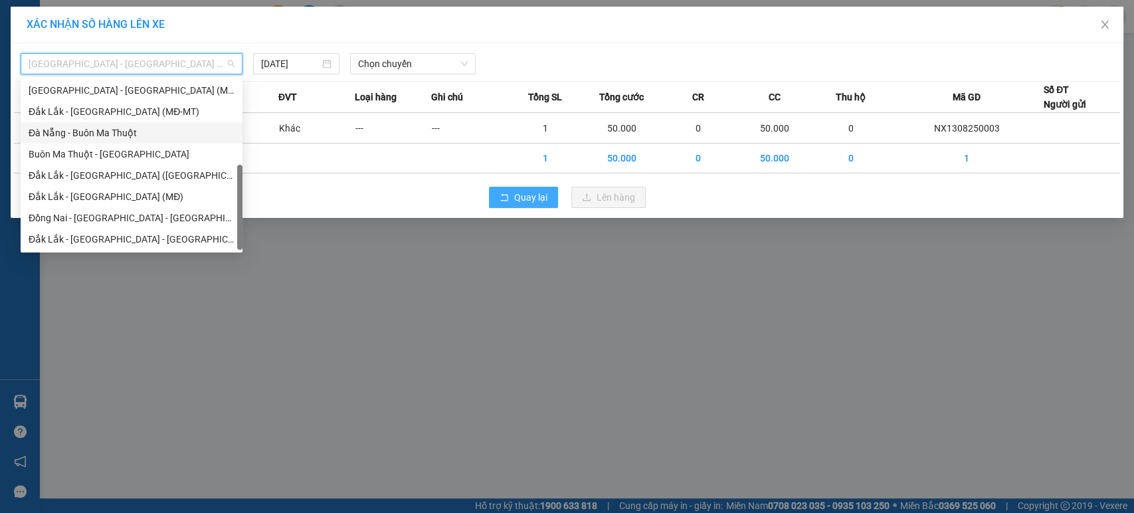
click at [507, 193] on icon "rollback" at bounding box center [503, 197] width 9 height 9
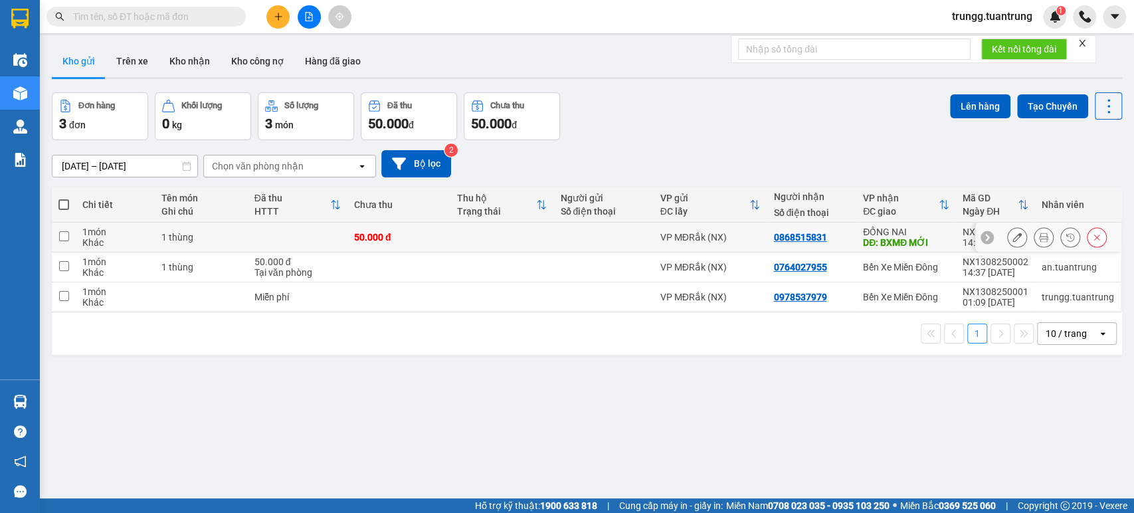
click at [53, 234] on td at bounding box center [64, 237] width 24 height 30
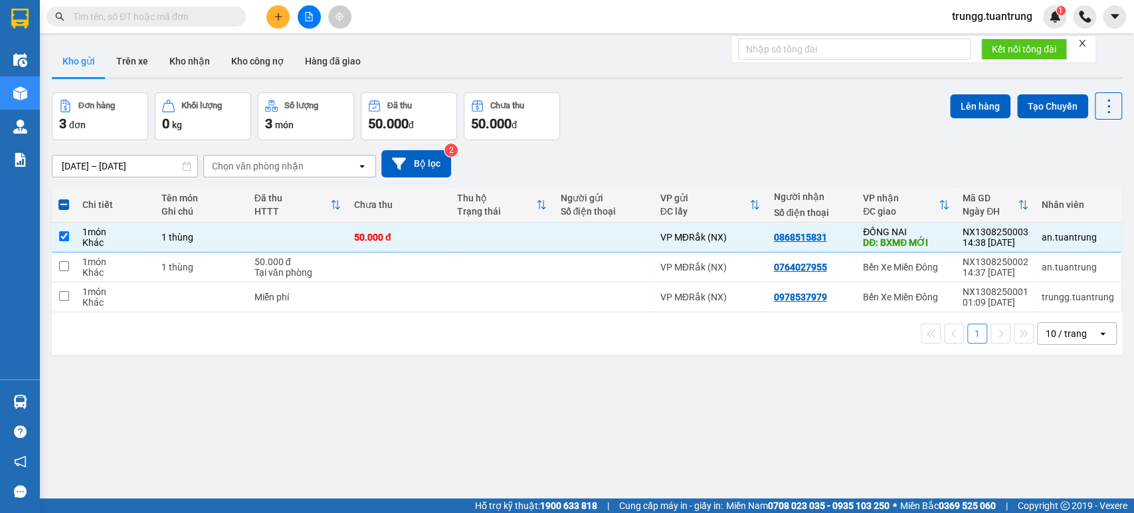
click at [254, 167] on div "Chọn văn phòng nhận" at bounding box center [258, 165] width 92 height 13
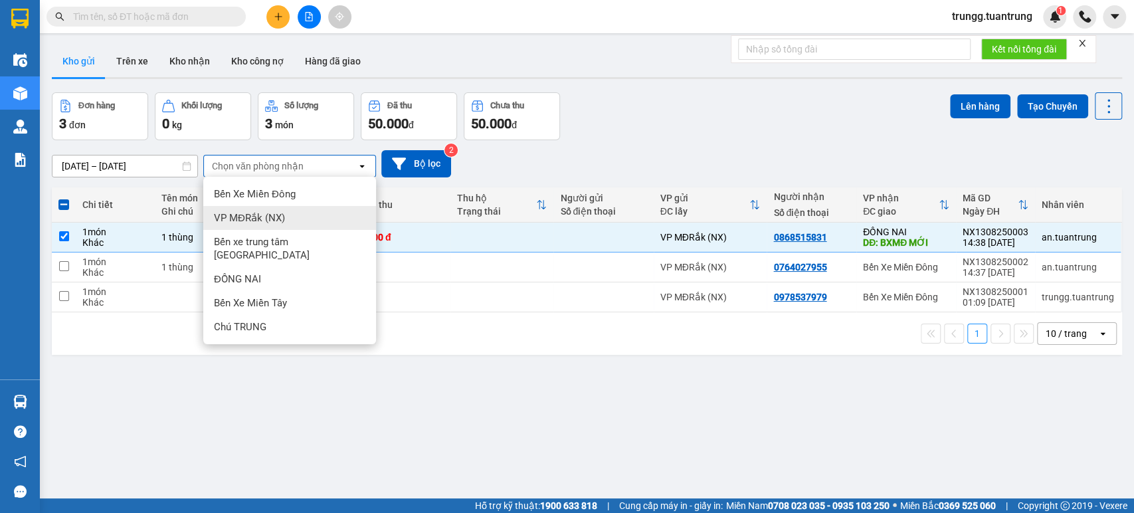
click at [273, 219] on span "VP MĐRắk (NX)" at bounding box center [249, 217] width 71 height 13
checkbox input "false"
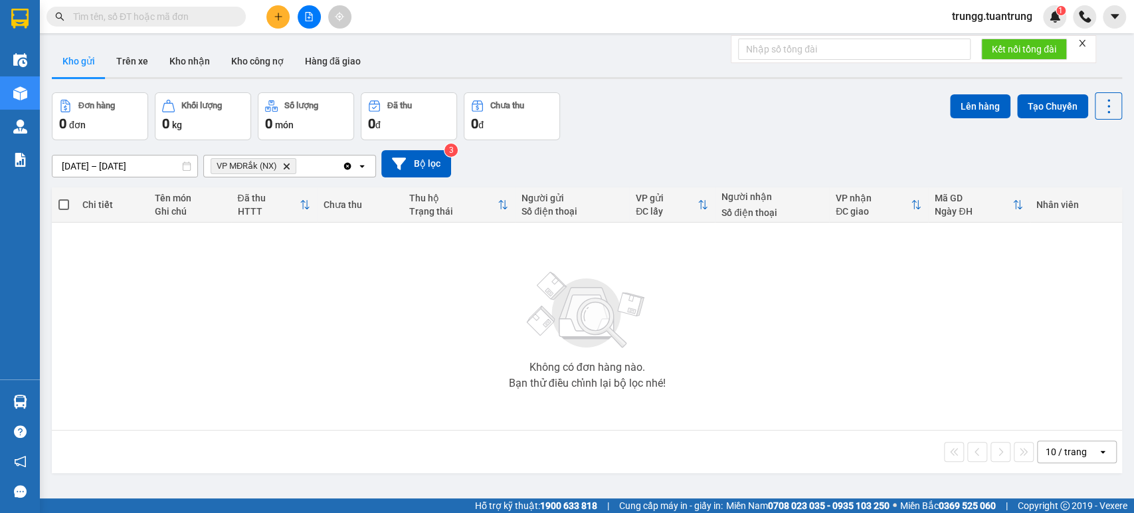
click at [282, 167] on icon "Delete" at bounding box center [286, 166] width 8 height 8
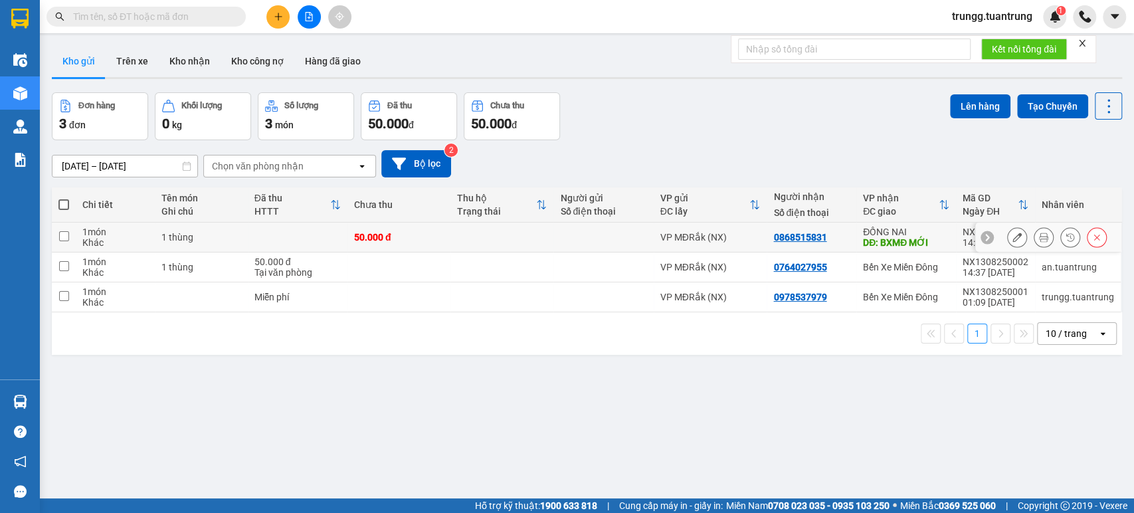
click at [159, 238] on td "1 thùng" at bounding box center [201, 237] width 93 height 30
checkbox input "true"
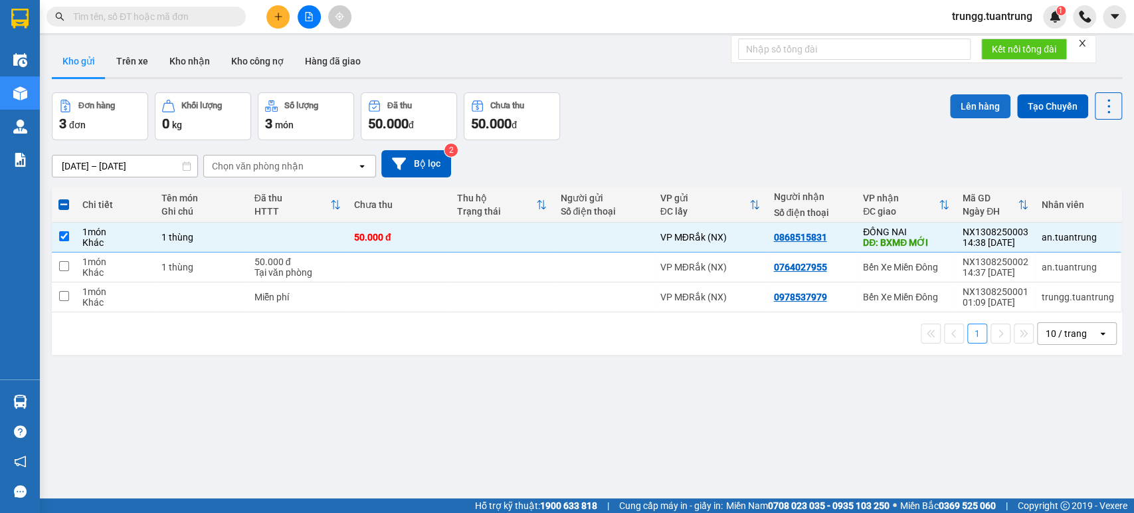
click at [976, 96] on button "Lên hàng" at bounding box center [980, 106] width 60 height 24
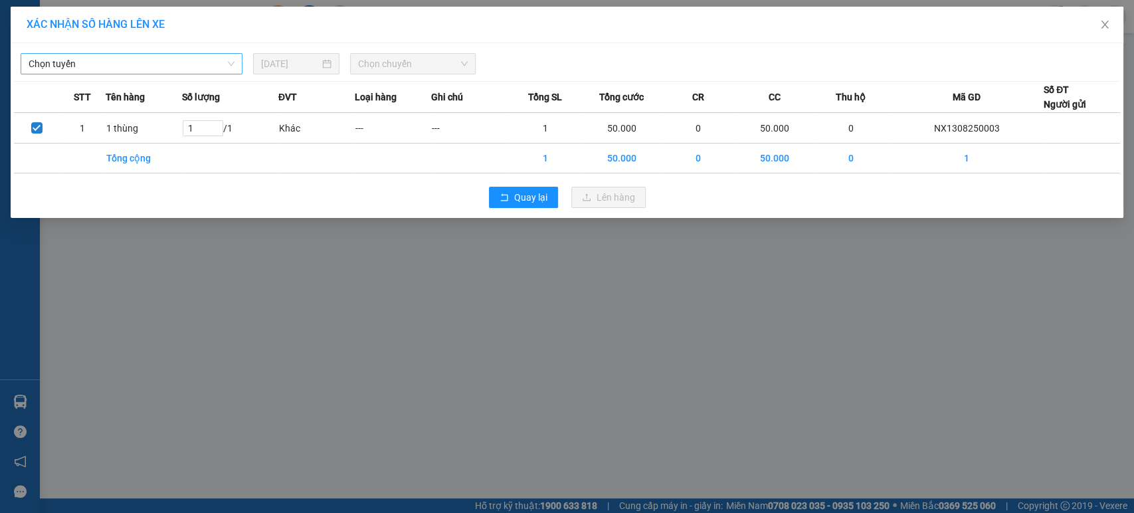
click at [171, 64] on span "Chọn tuyến" at bounding box center [132, 64] width 206 height 20
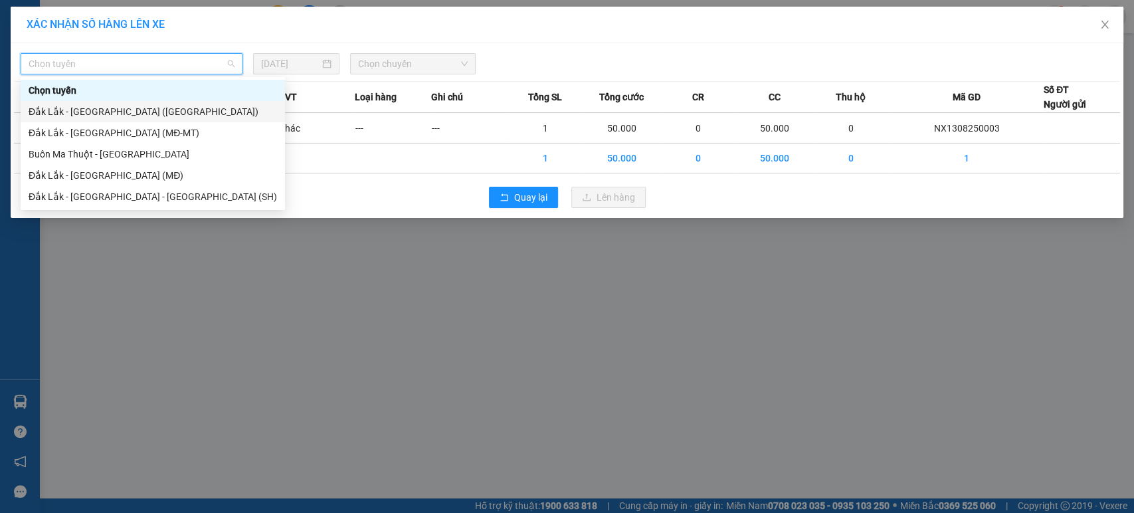
click at [135, 115] on div "Đắk Lắk - [GEOGRAPHIC_DATA] ([GEOGRAPHIC_DATA])" at bounding box center [153, 111] width 248 height 15
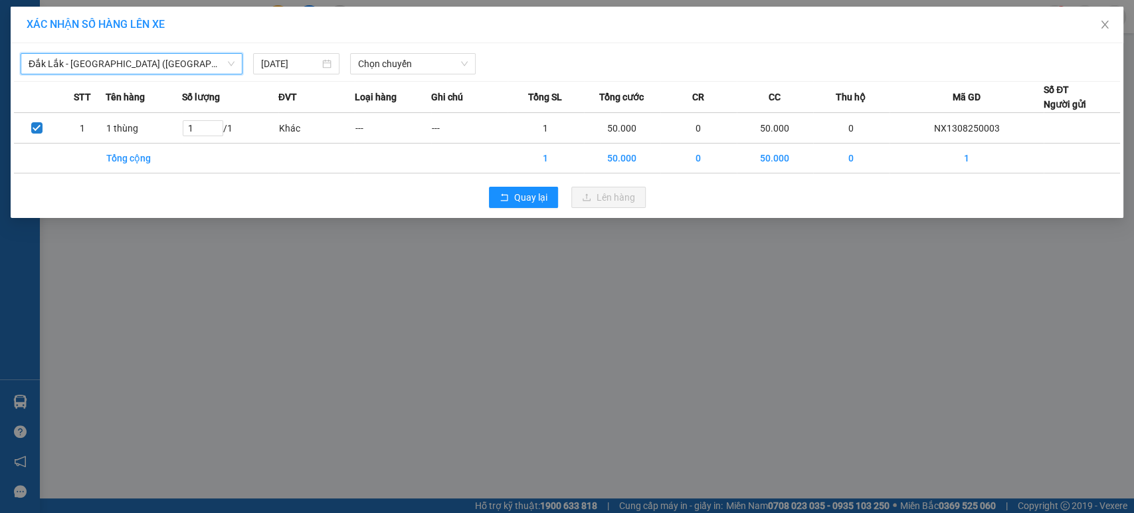
click at [159, 61] on span "Đắk Lắk - [GEOGRAPHIC_DATA] ([GEOGRAPHIC_DATA])" at bounding box center [132, 64] width 206 height 20
drag, startPoint x: 223, startPoint y: 62, endPoint x: 228, endPoint y: 68, distance: 7.6
click at [223, 62] on span "Đắk Lắk - [GEOGRAPHIC_DATA] ([GEOGRAPHIC_DATA])" at bounding box center [132, 64] width 206 height 20
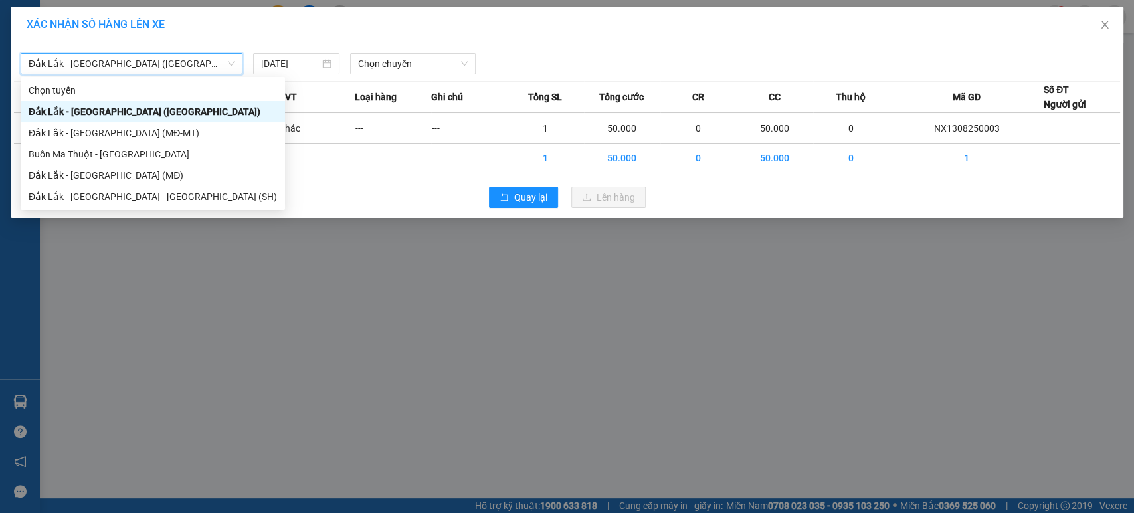
click at [228, 68] on span "Đắk Lắk - [GEOGRAPHIC_DATA] ([GEOGRAPHIC_DATA])" at bounding box center [132, 64] width 206 height 20
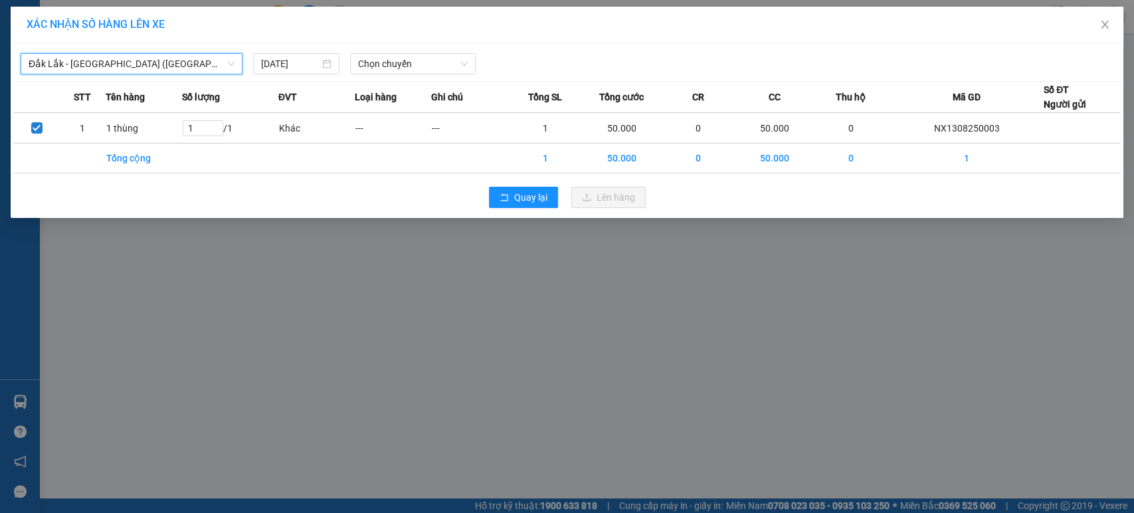
click at [240, 66] on div "Đắk Lắk - [GEOGRAPHIC_DATA] ([GEOGRAPHIC_DATA])" at bounding box center [132, 63] width 222 height 21
click at [233, 66] on span "Đắk Lắk - [GEOGRAPHIC_DATA] ([GEOGRAPHIC_DATA])" at bounding box center [132, 64] width 206 height 20
click at [222, 64] on span "Đắk Lắk - [GEOGRAPHIC_DATA] ([GEOGRAPHIC_DATA])" at bounding box center [132, 64] width 206 height 20
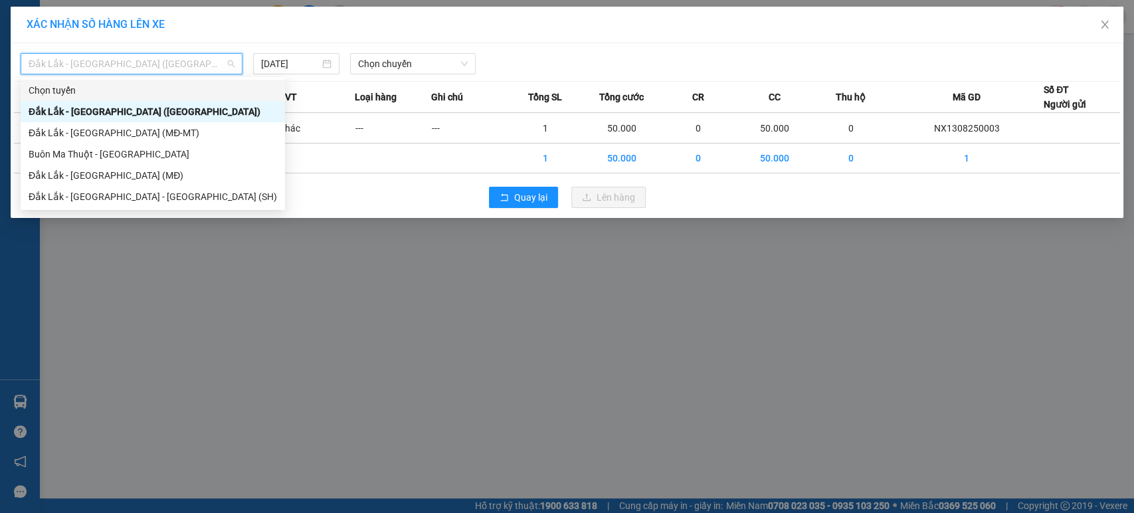
click at [439, 200] on div "Quay lại Lên hàng" at bounding box center [567, 197] width 1106 height 35
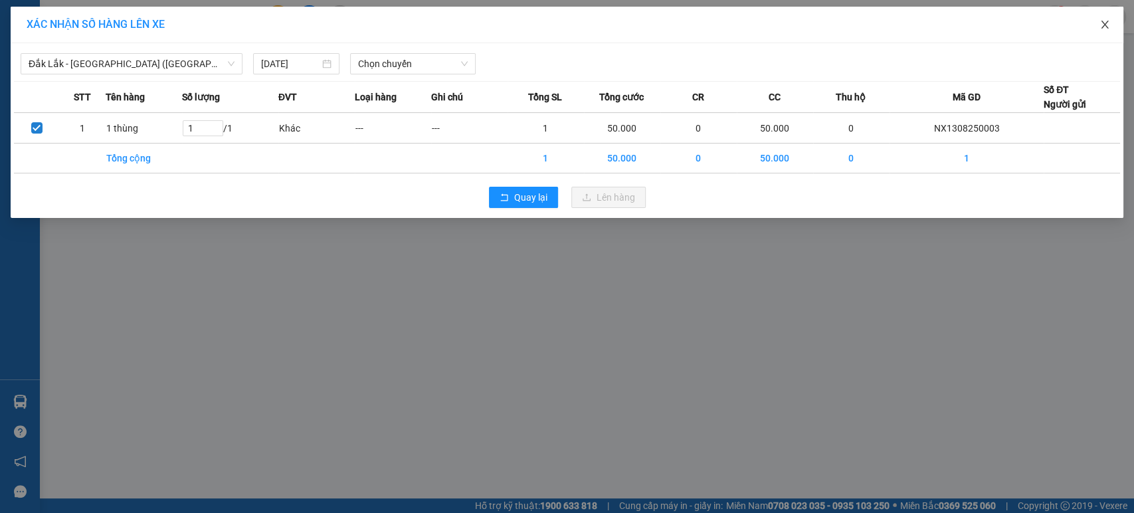
click at [1108, 21] on icon "close" at bounding box center [1104, 24] width 11 height 11
